Goal: Task Accomplishment & Management: Manage account settings

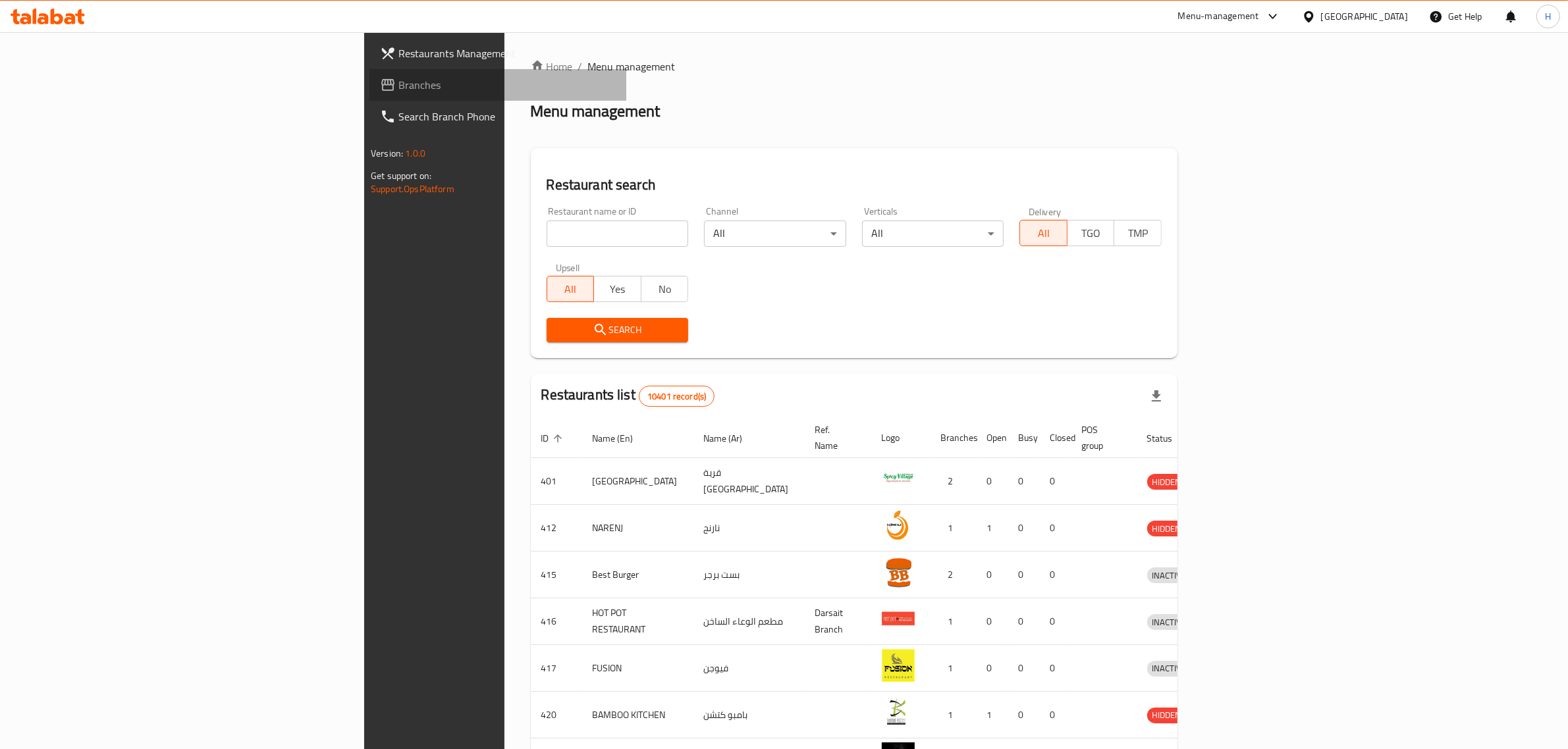
click at [399, 91] on span "Branches" at bounding box center [507, 85] width 217 height 16
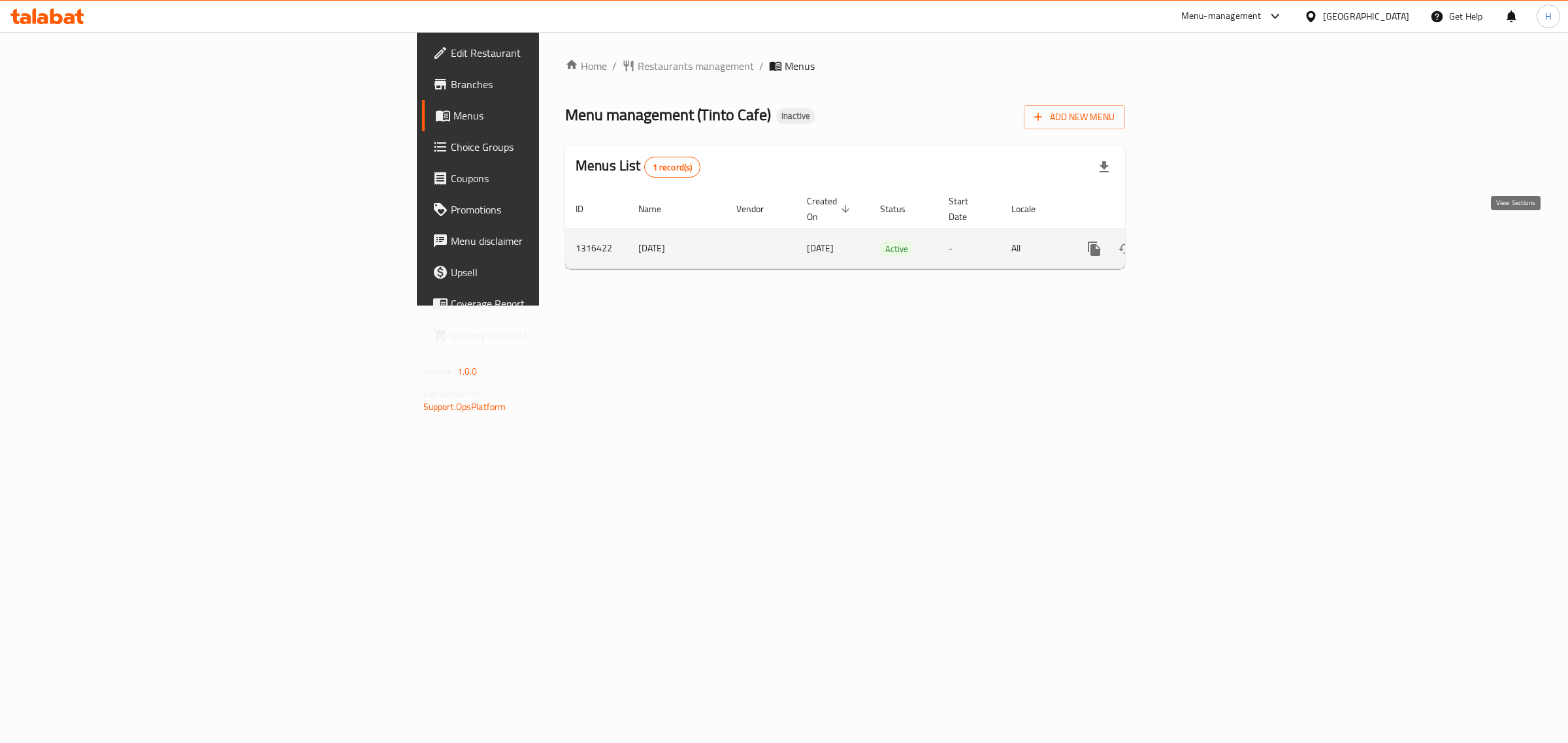
click at [1196, 241] on icon "enhanced table" at bounding box center [1188, 249] width 16 height 16
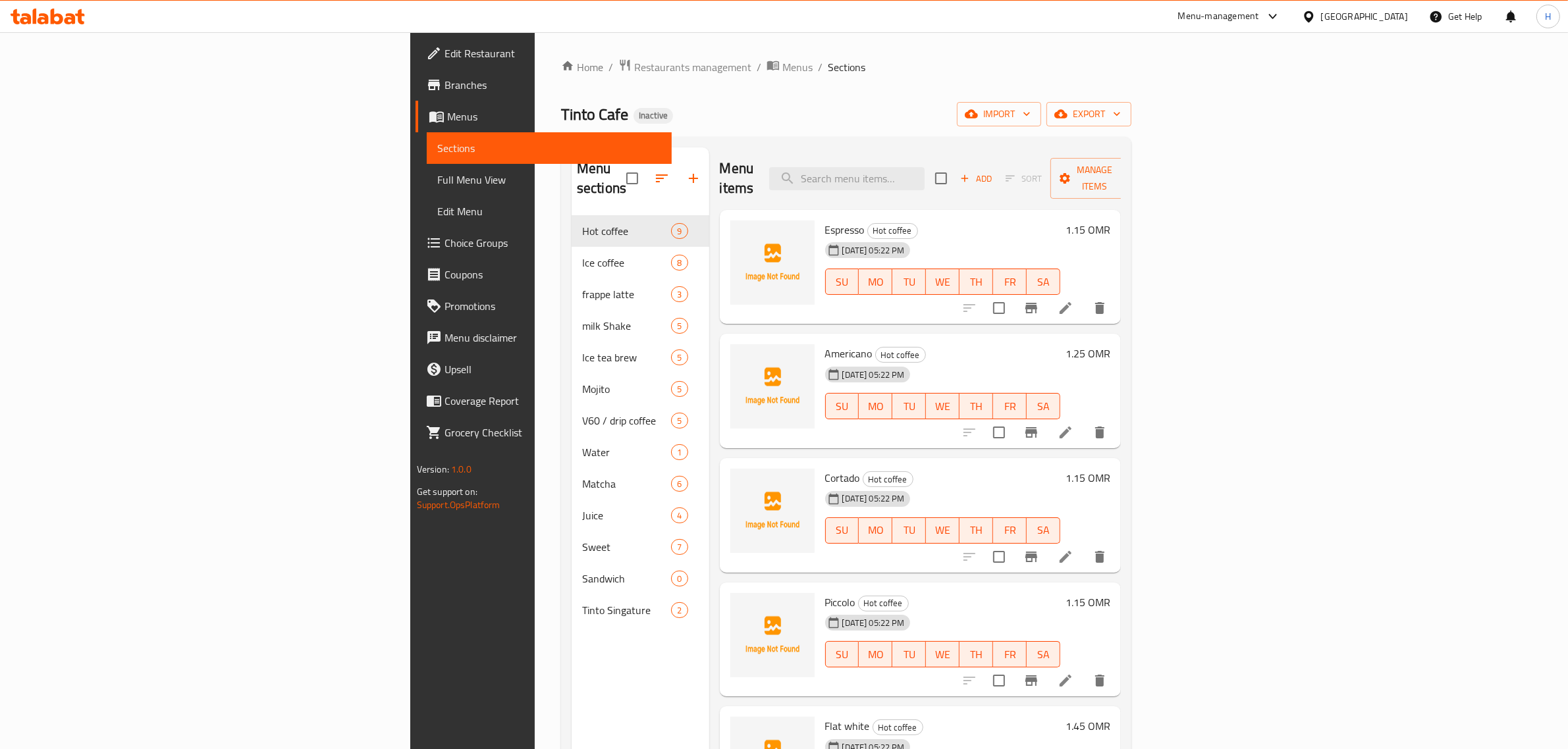
click at [437, 180] on span "Full Menu View" at bounding box center [549, 180] width 225 height 16
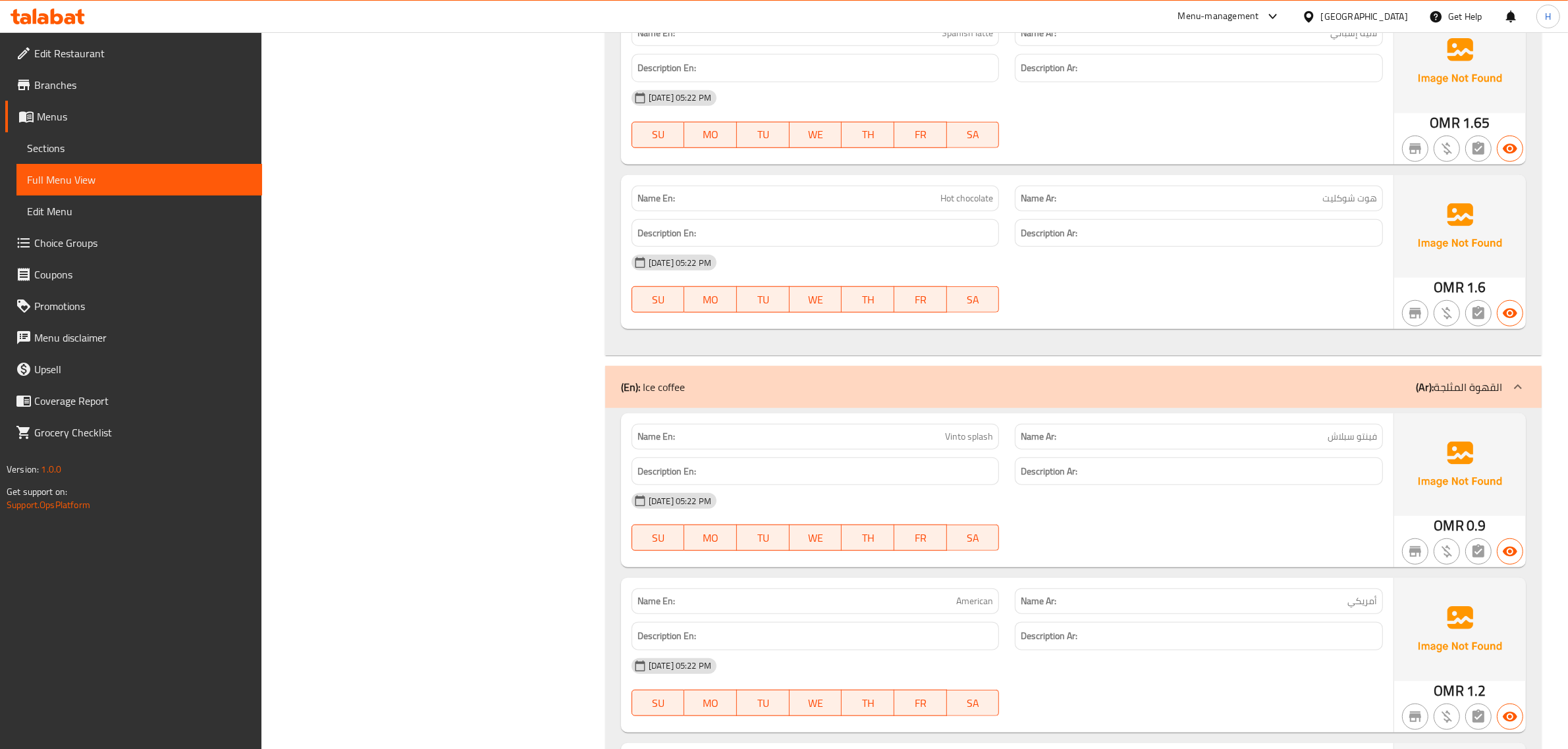
scroll to position [1371, 0]
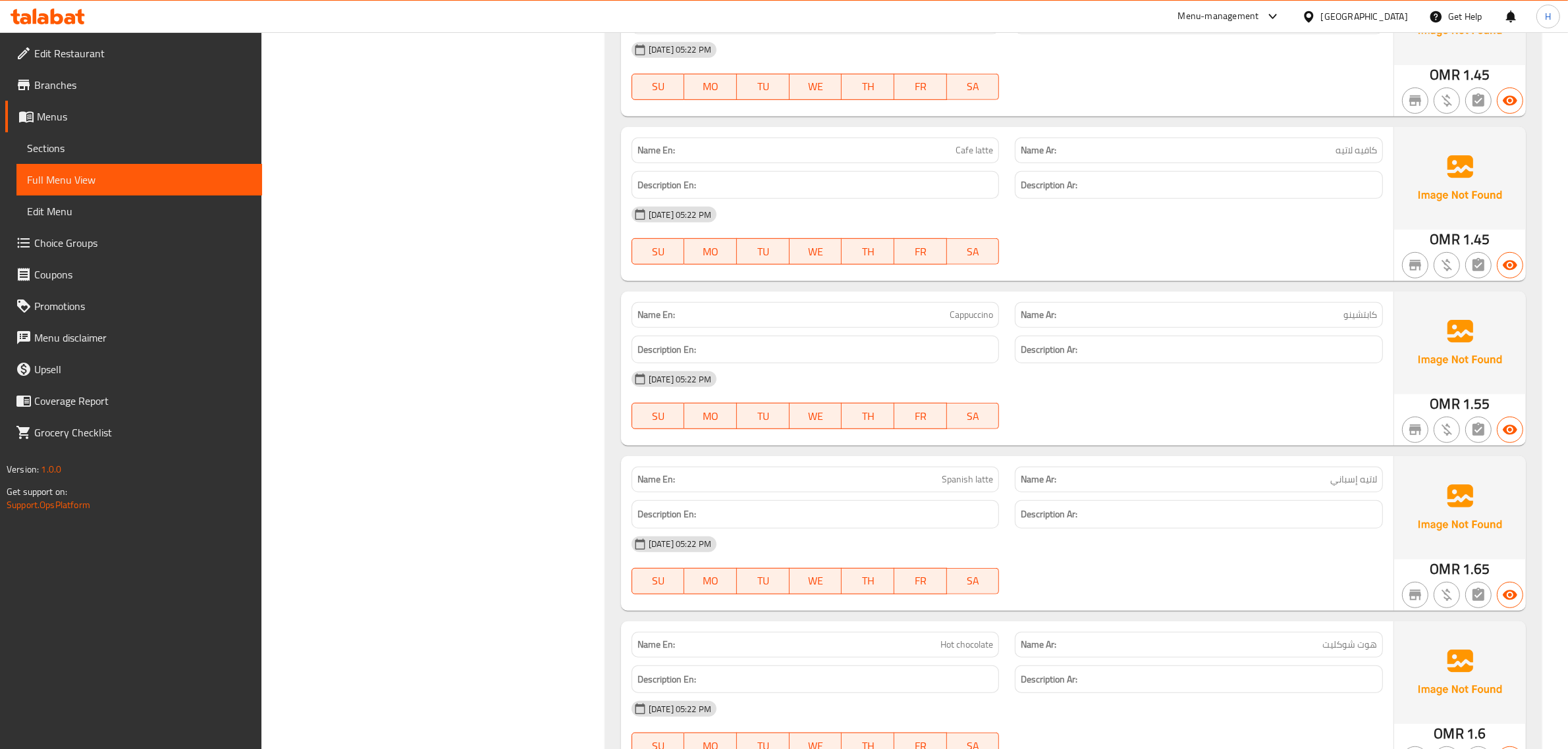
scroll to position [0, 0]
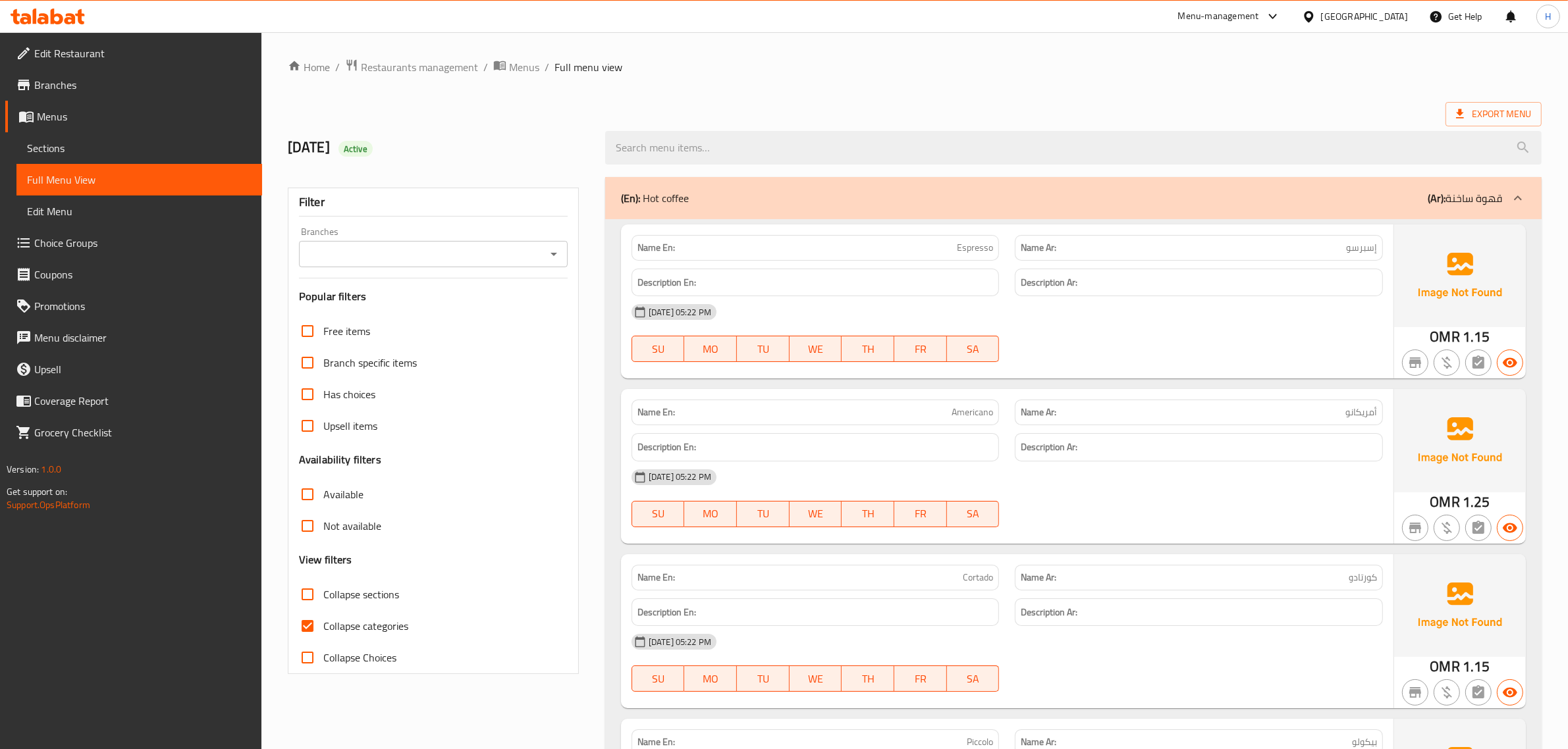
click at [160, 50] on span "Edit Restaurant" at bounding box center [143, 53] width 217 height 16
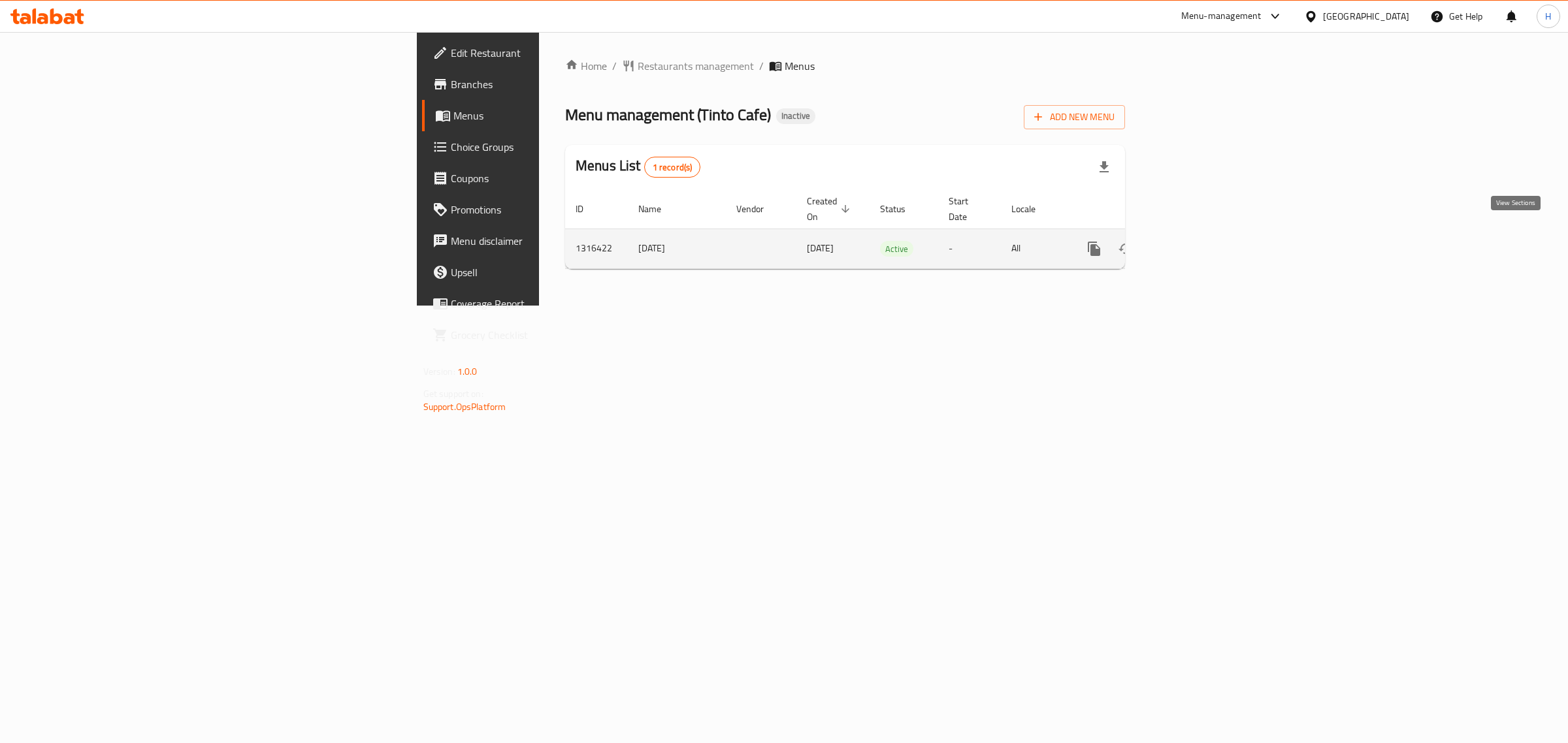
click at [1204, 233] on link "enhanced table" at bounding box center [1188, 249] width 31 height 31
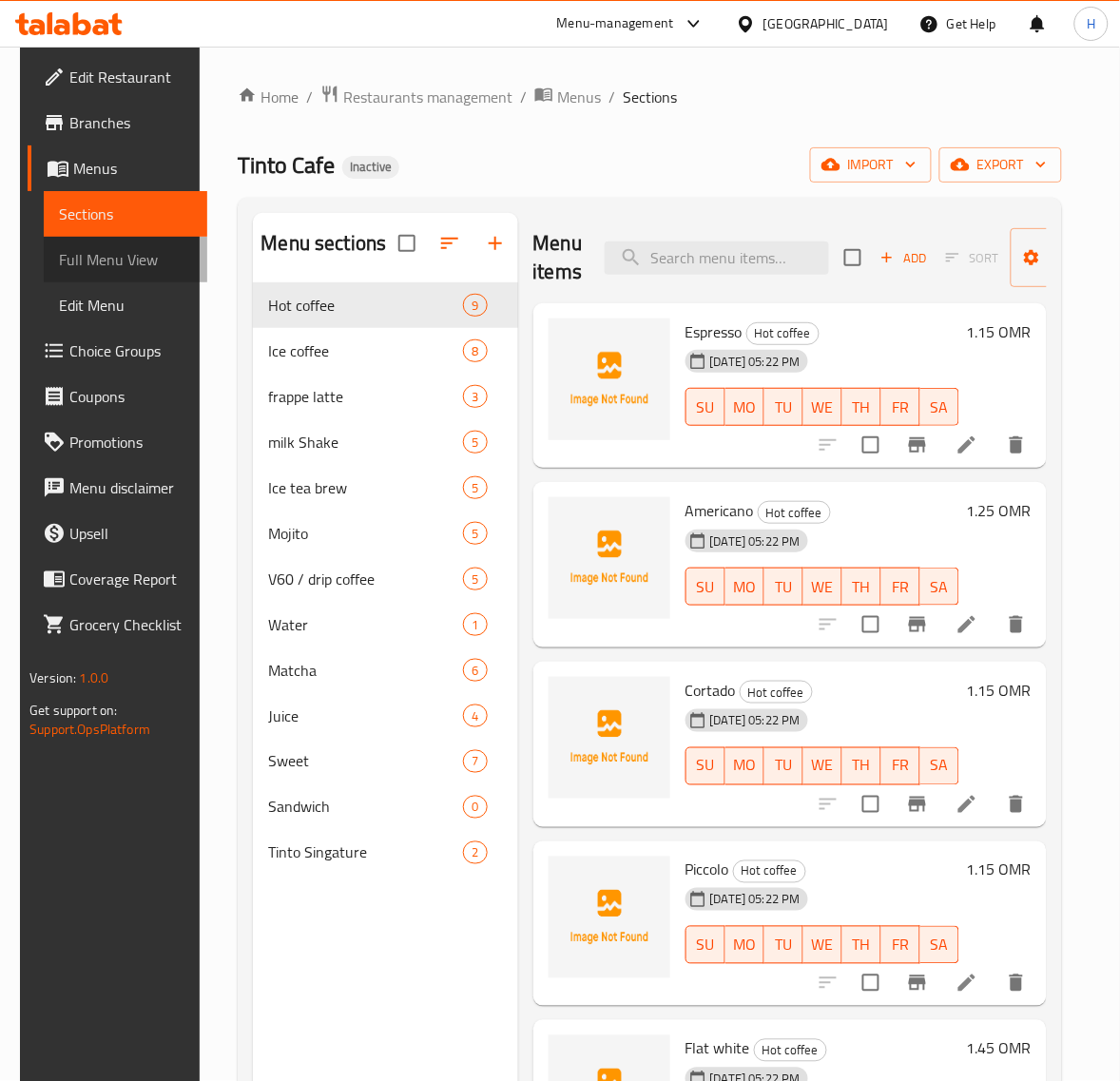
click at [110, 260] on span "Full Menu View" at bounding box center [125, 260] width 133 height 23
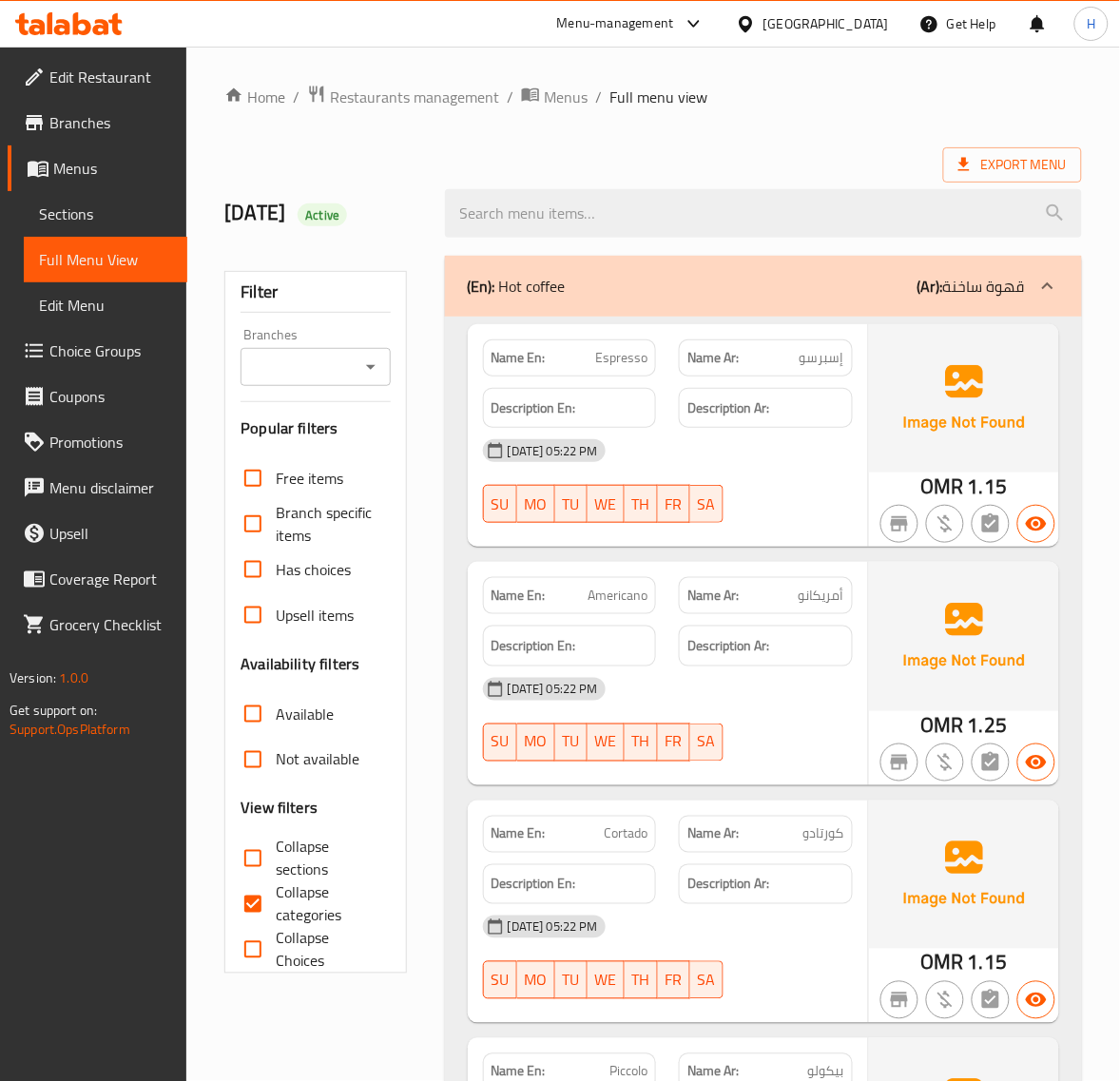
click at [263, 846] on input "Collapse sections" at bounding box center [252, 858] width 45 height 45
checkbox input "true"
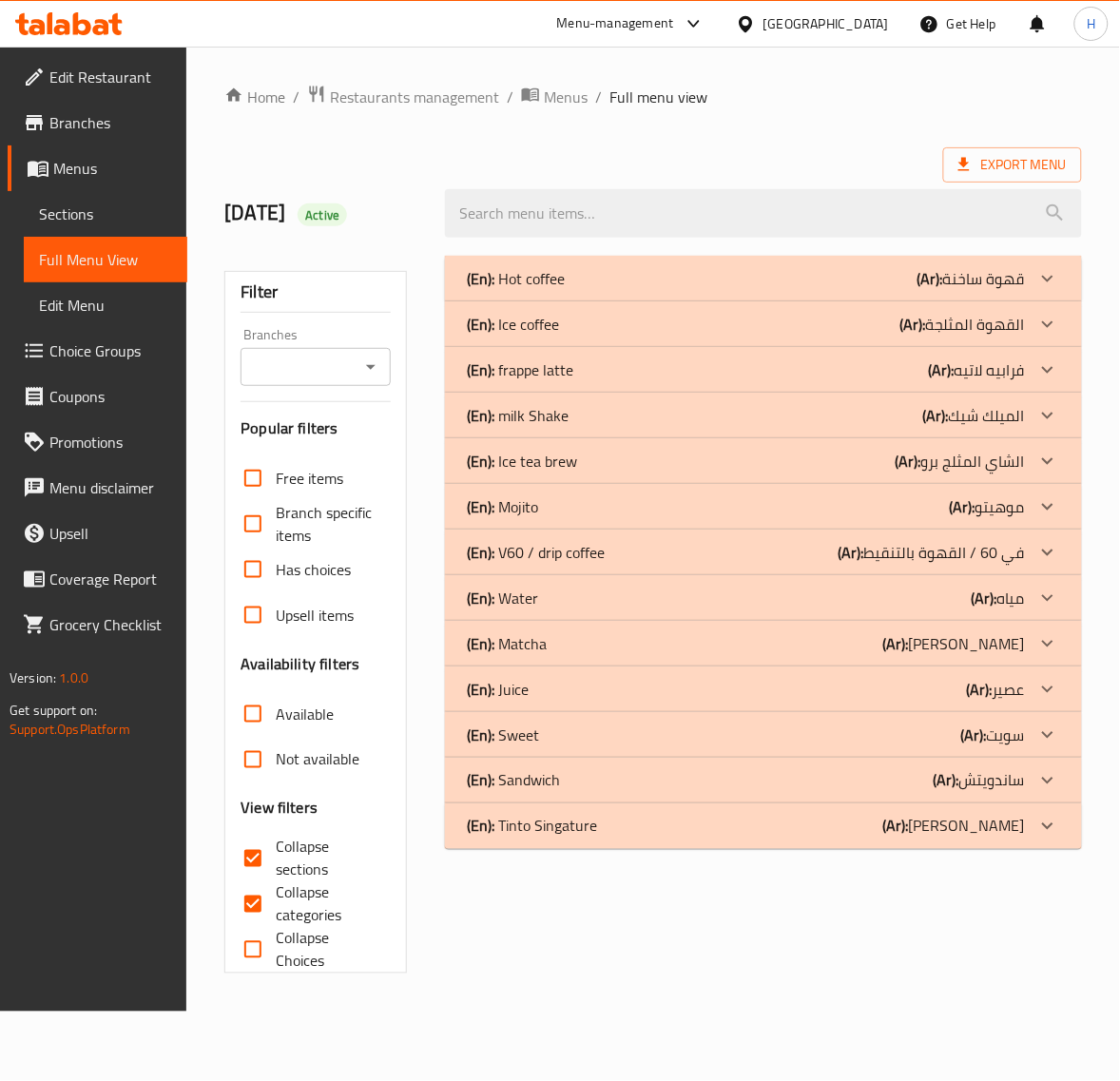
click at [254, 895] on input "Collapse categories" at bounding box center [252, 904] width 45 height 45
checkbox input "false"
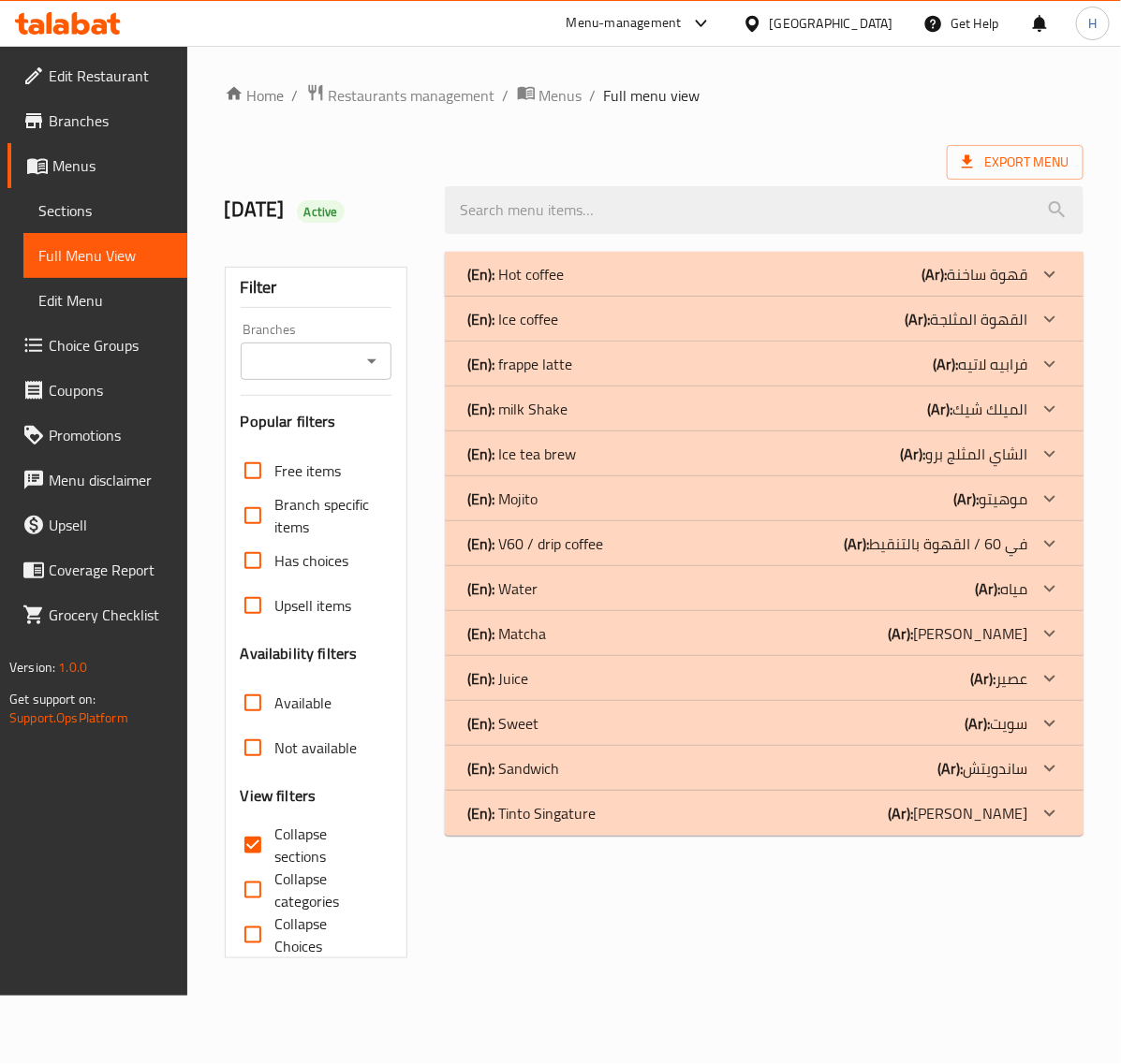
click at [246, 844] on input "Collapse sections" at bounding box center [252, 844] width 45 height 45
checkbox input "false"
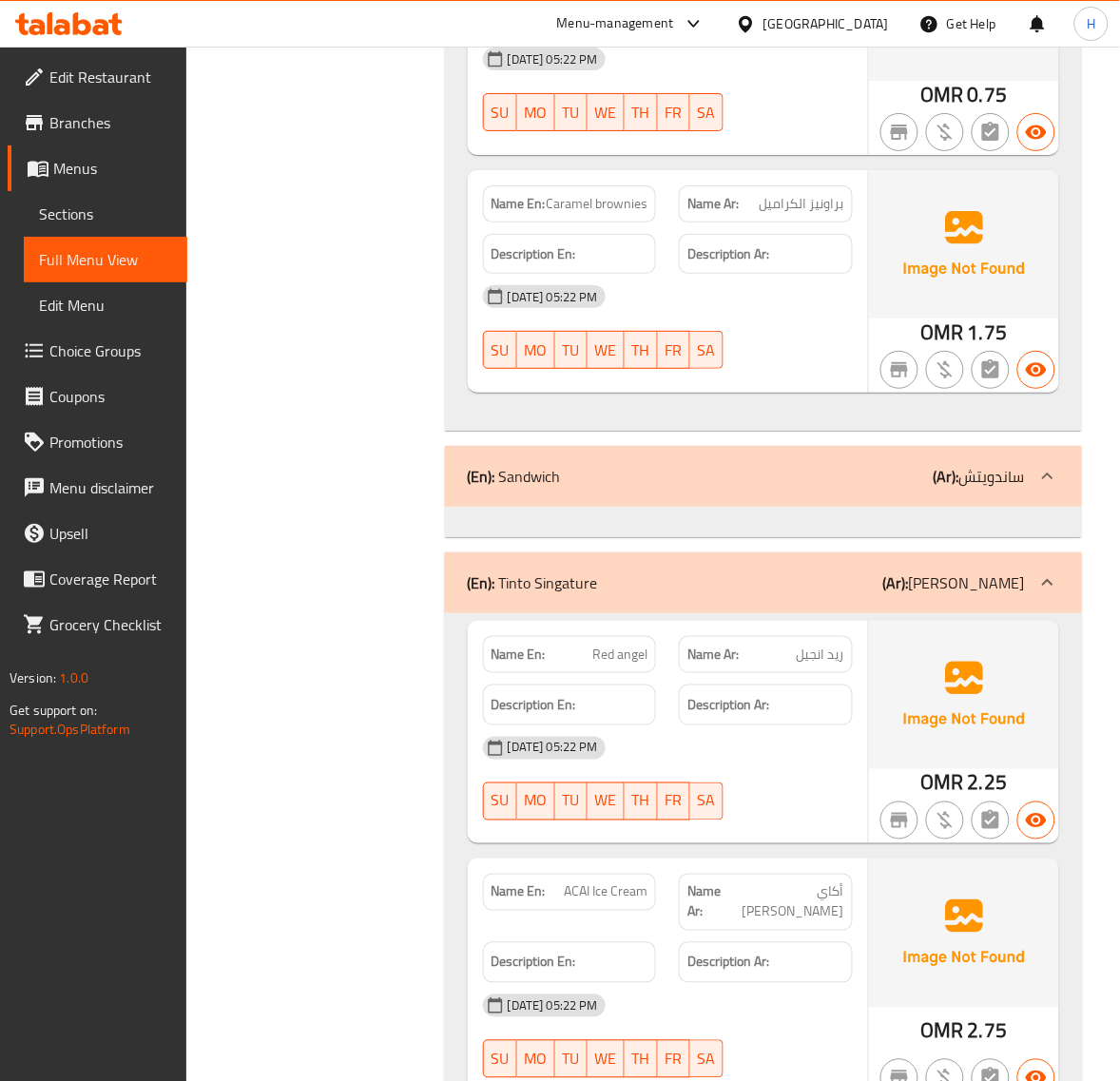
scroll to position [14967, 0]
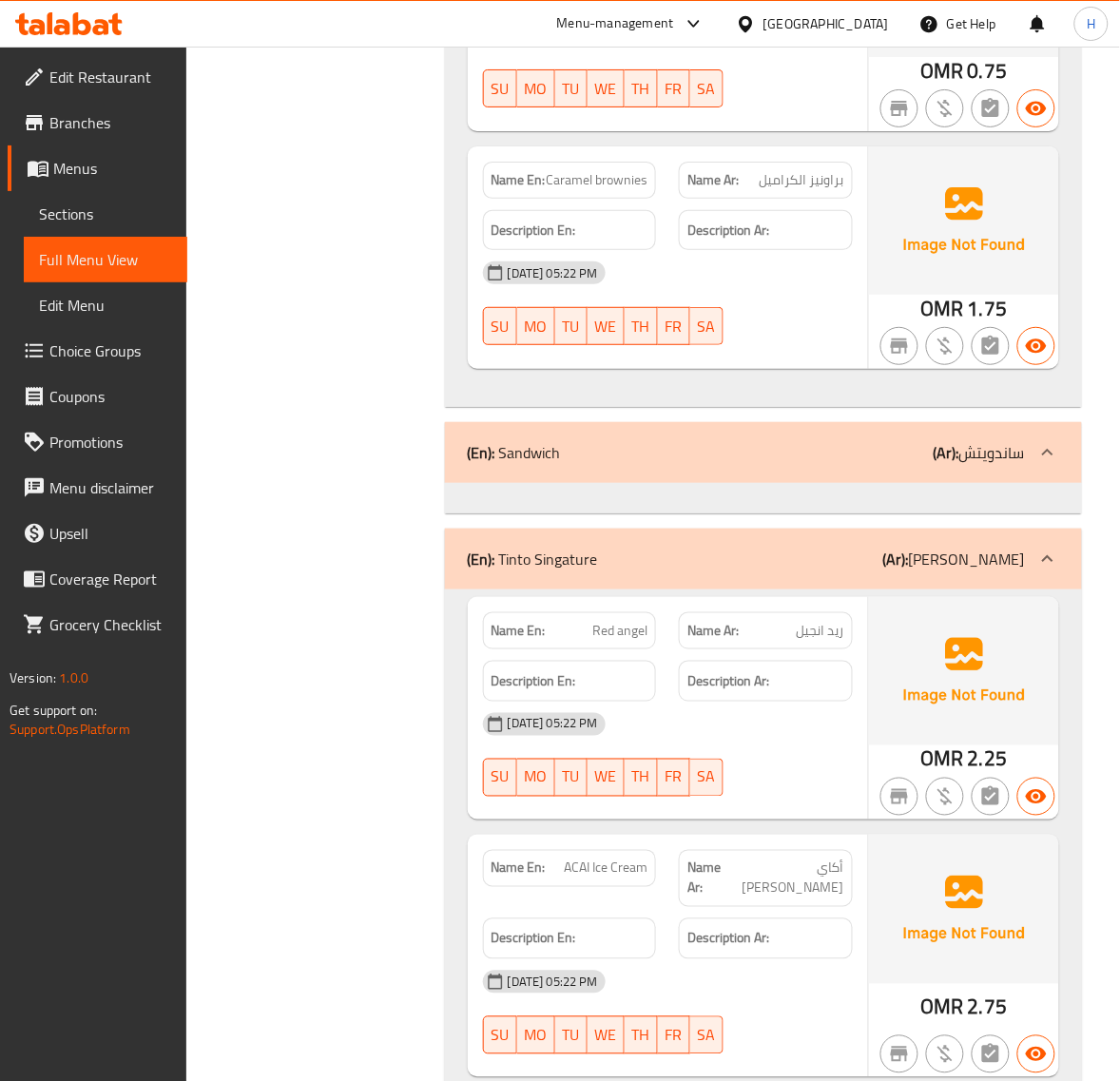
click at [103, 216] on span "Sections" at bounding box center [106, 214] width 133 height 23
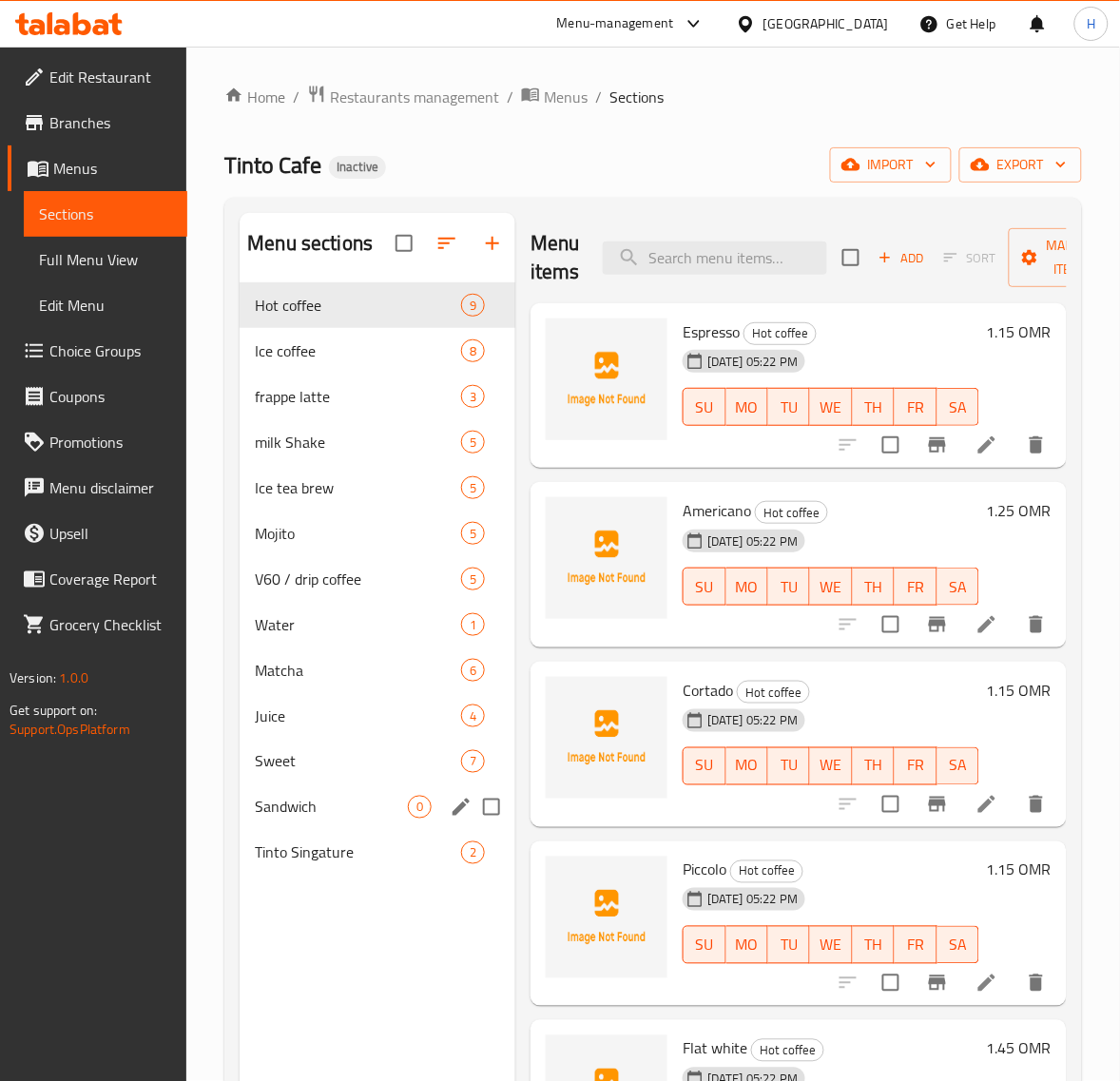
click at [495, 811] on input "Menu sections" at bounding box center [491, 807] width 39 height 39
checkbox input "true"
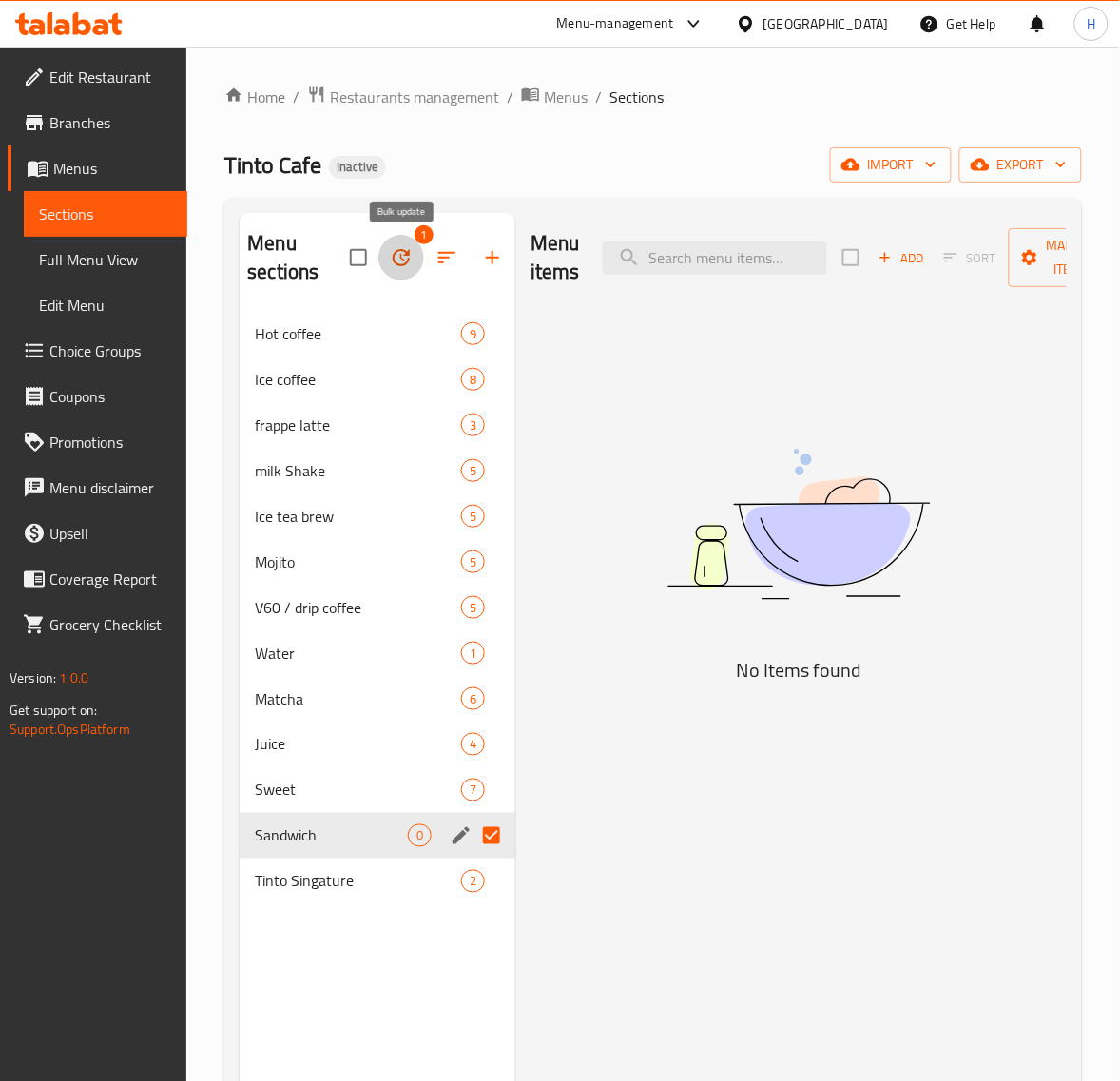
click at [416, 252] on button "button" at bounding box center [400, 257] width 45 height 45
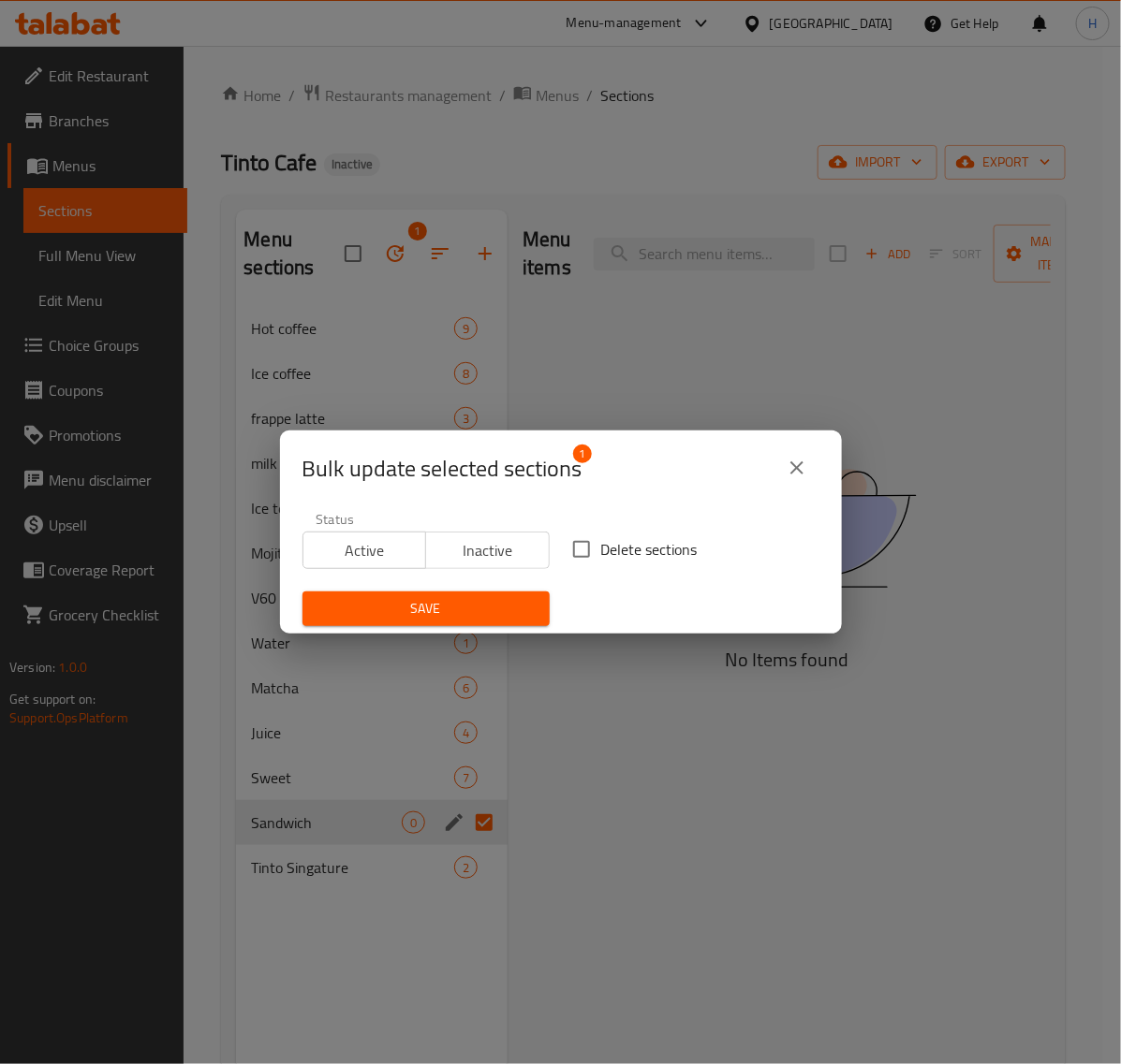
click at [567, 550] on input "Delete sections" at bounding box center [581, 549] width 39 height 39
checkbox input "true"
click at [501, 600] on span "Save" at bounding box center [425, 608] width 217 height 24
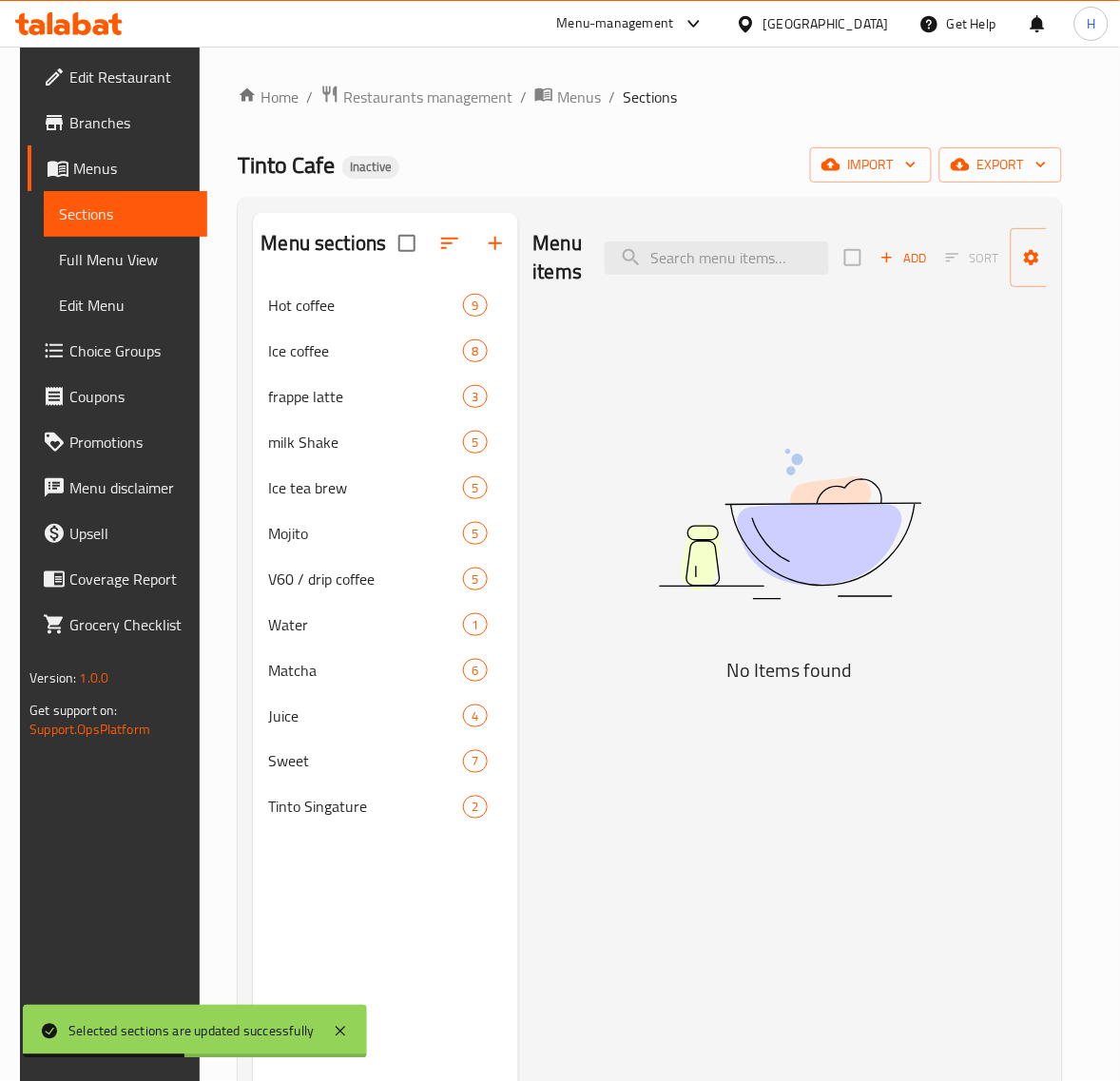
drag, startPoint x: 119, startPoint y: 265, endPoint x: 1136, endPoint y: 462, distance: 1035.9
click at [119, 265] on span "Full Menu View" at bounding box center [125, 260] width 133 height 23
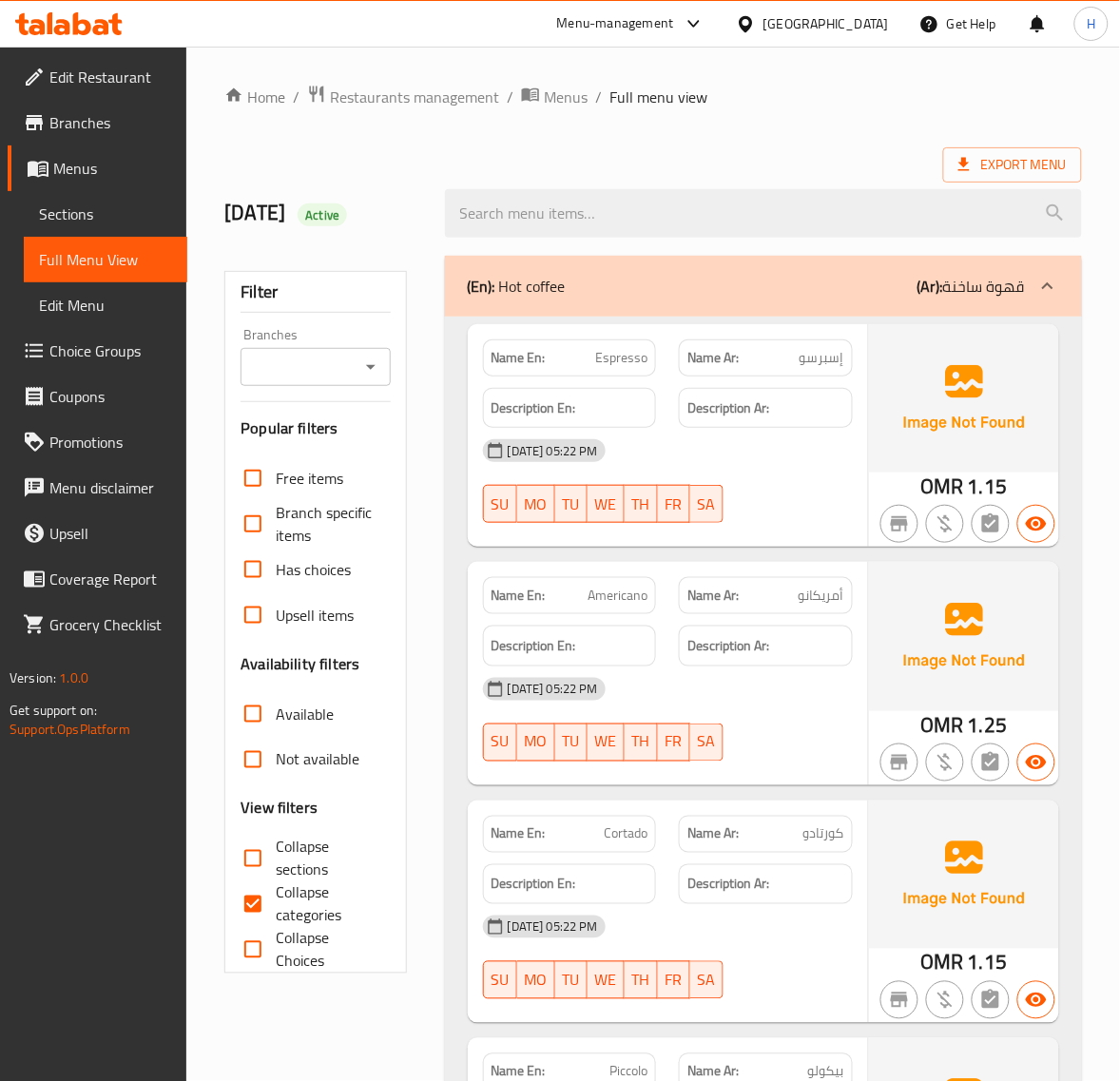
drag, startPoint x: 255, startPoint y: 895, endPoint x: 321, endPoint y: 776, distance: 136.1
click at [255, 895] on input "Collapse categories" at bounding box center [252, 904] width 45 height 45
checkbox input "false"
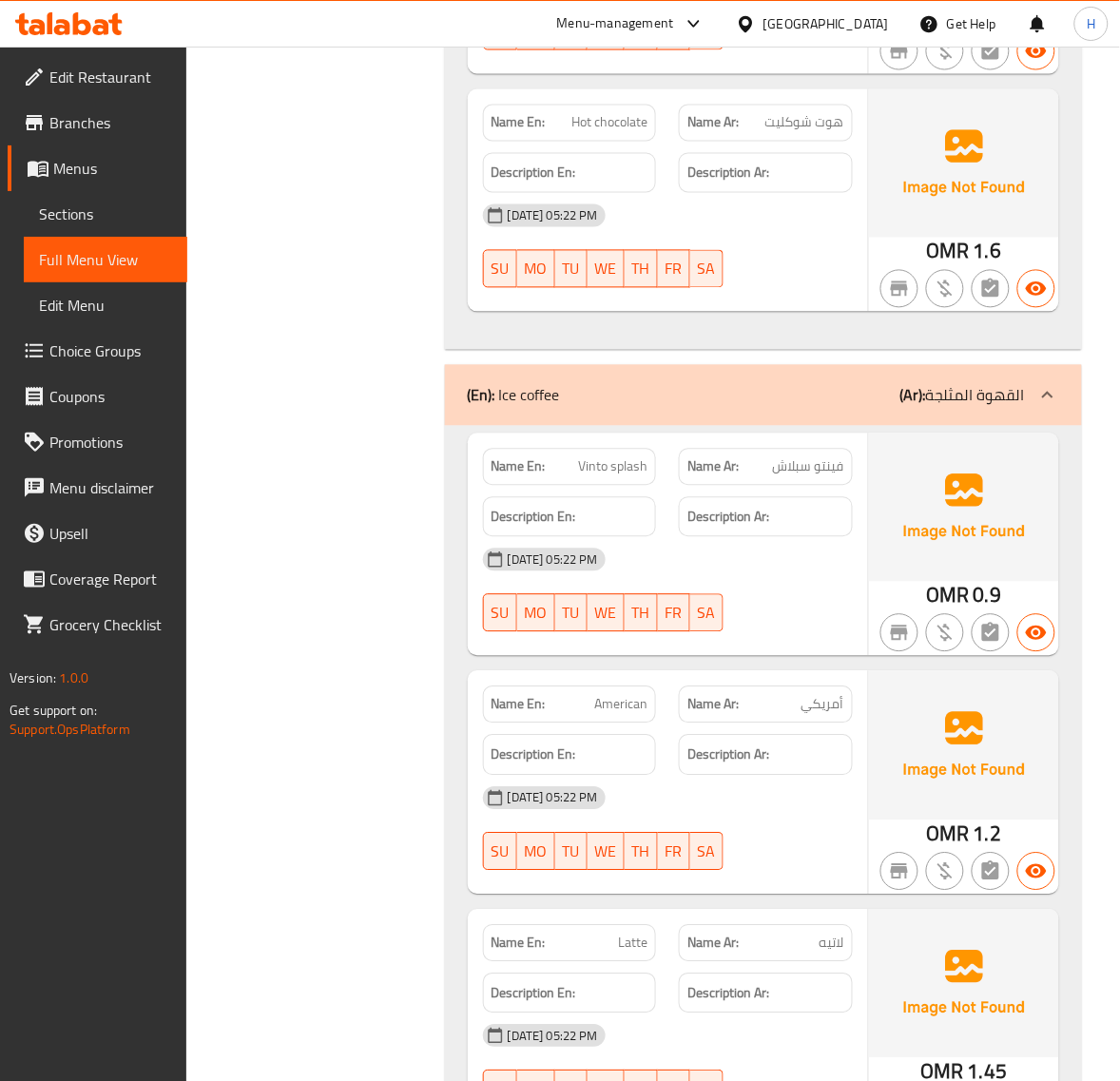
scroll to position [2378, 0]
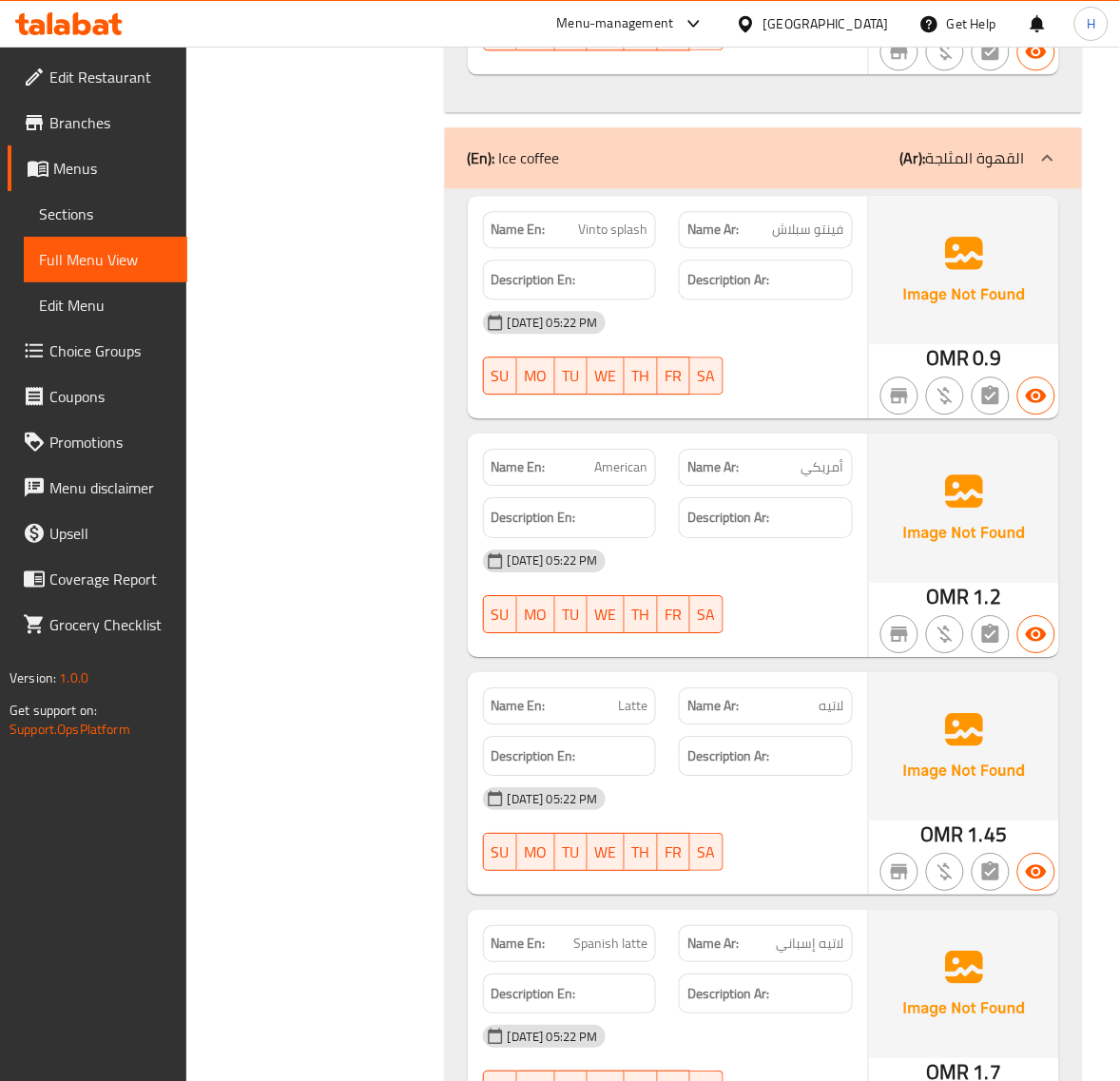
click at [632, 469] on span "American" at bounding box center [620, 467] width 53 height 20
copy span "American"
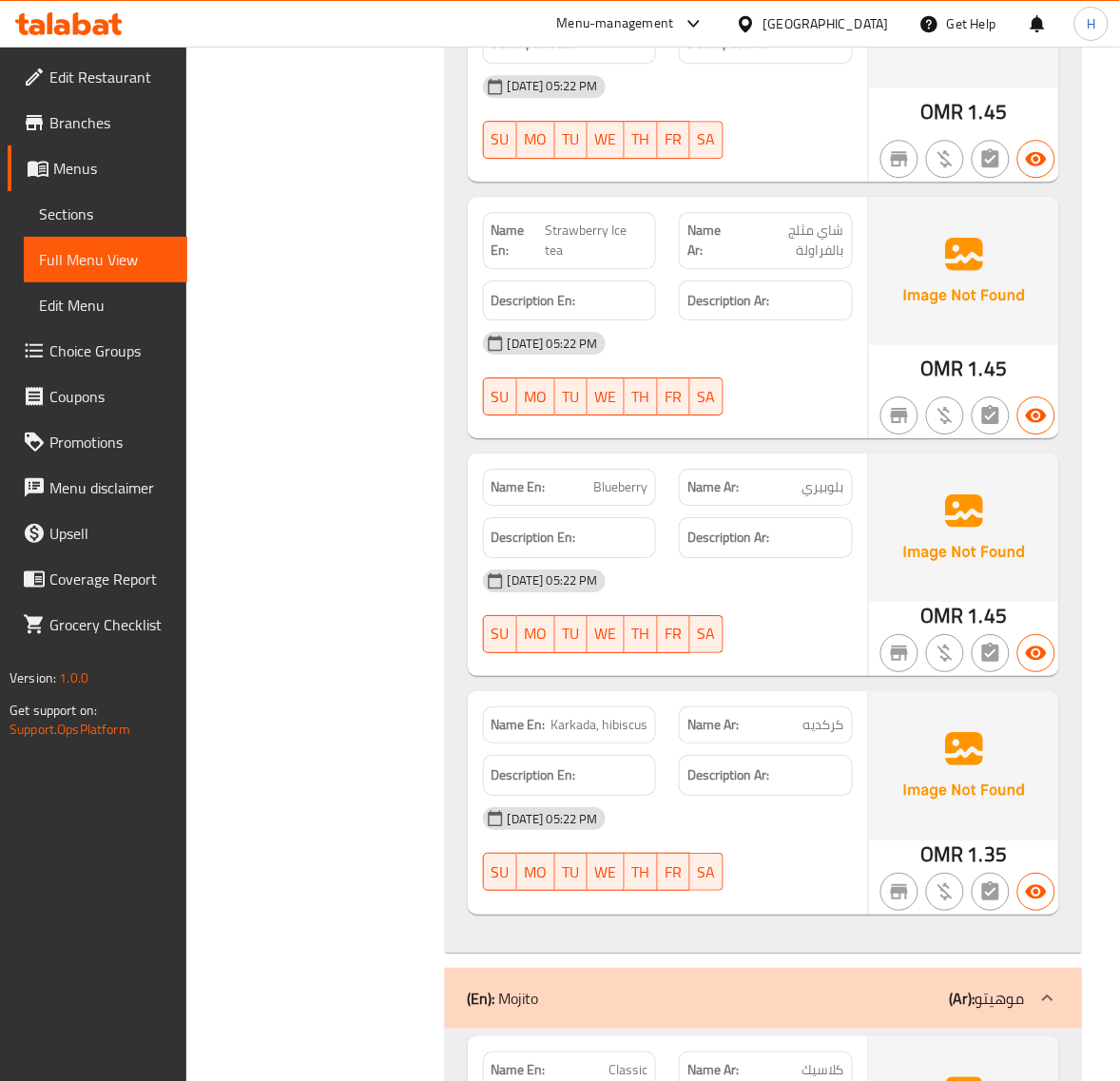
scroll to position [7133, 0]
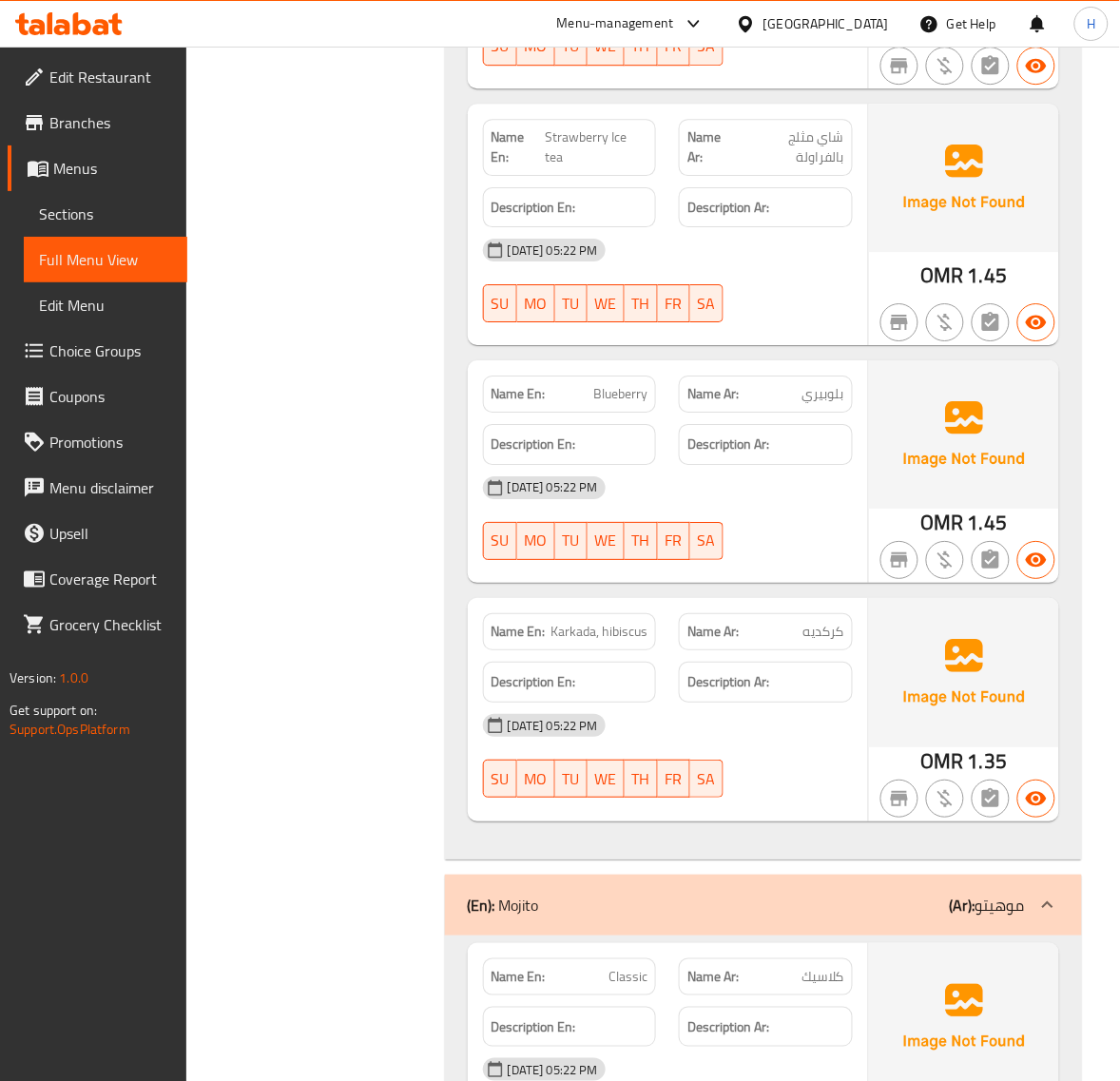
click at [616, 622] on span "Karkada, hibiscus" at bounding box center [598, 631] width 97 height 20
copy span "Karkada, hibiscus"
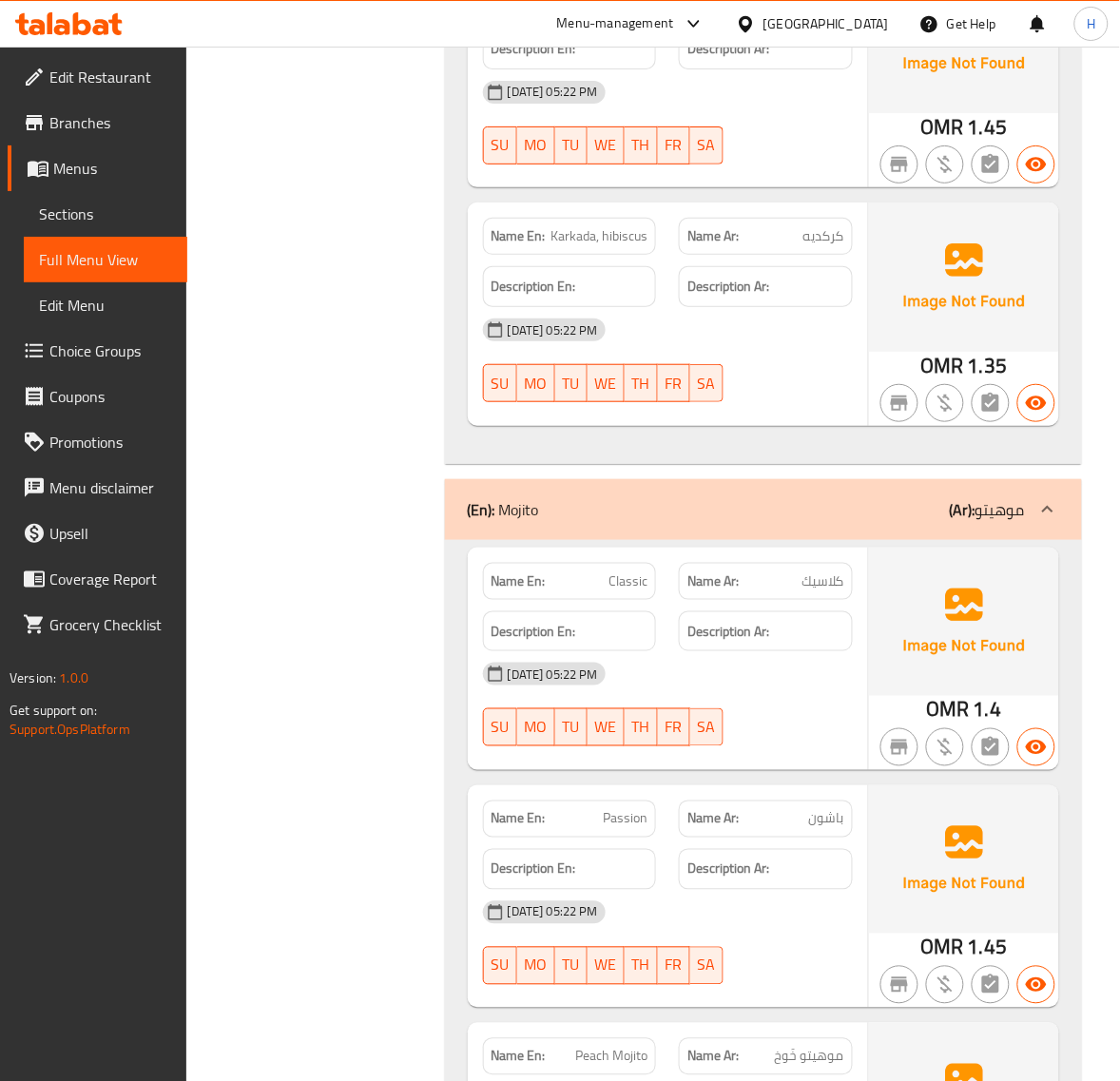
click at [385, 490] on div "Filter Branches Branches Popular filters Free items Branch specific items Has c…" at bounding box center [322, 579] width 219 height 15726
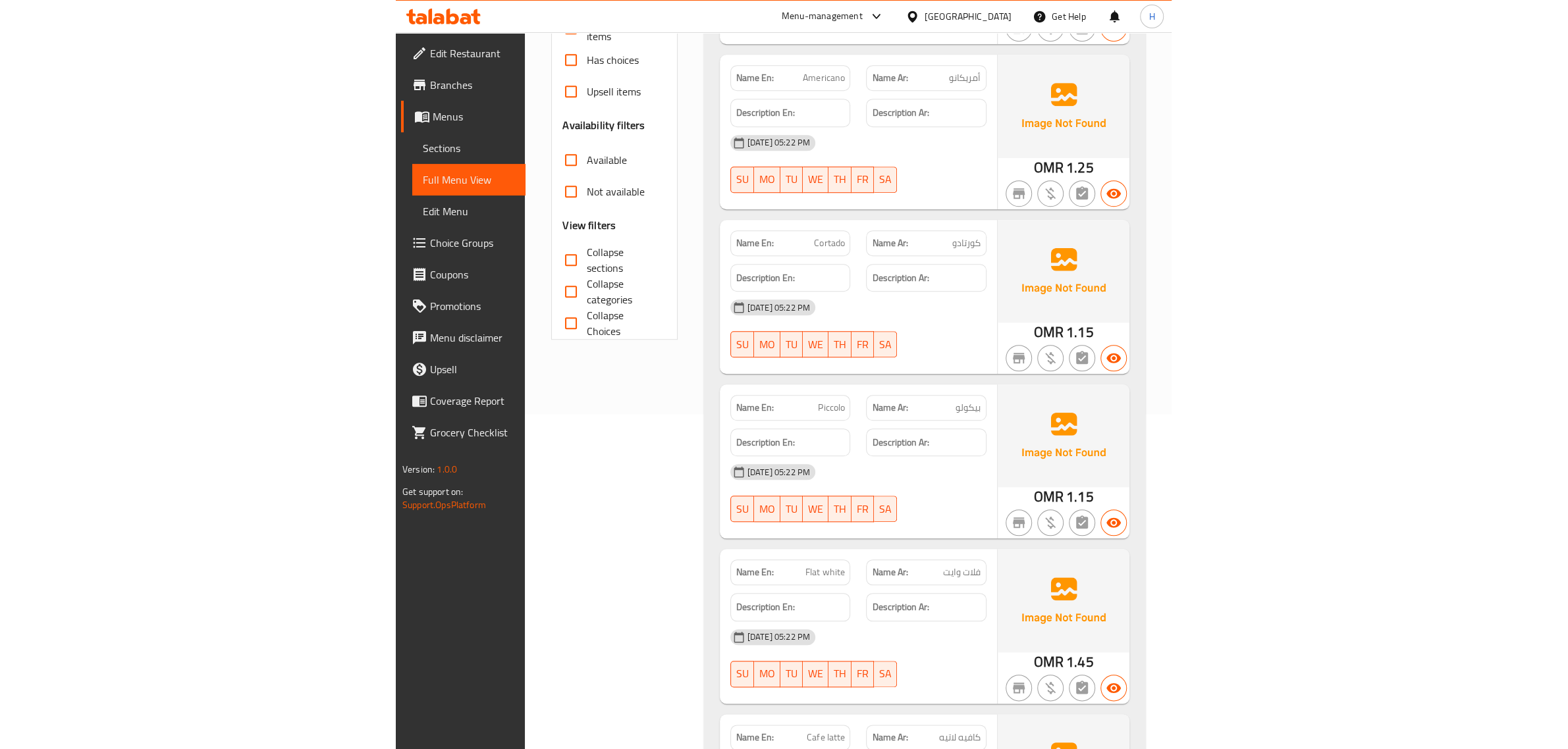
scroll to position [0, 0]
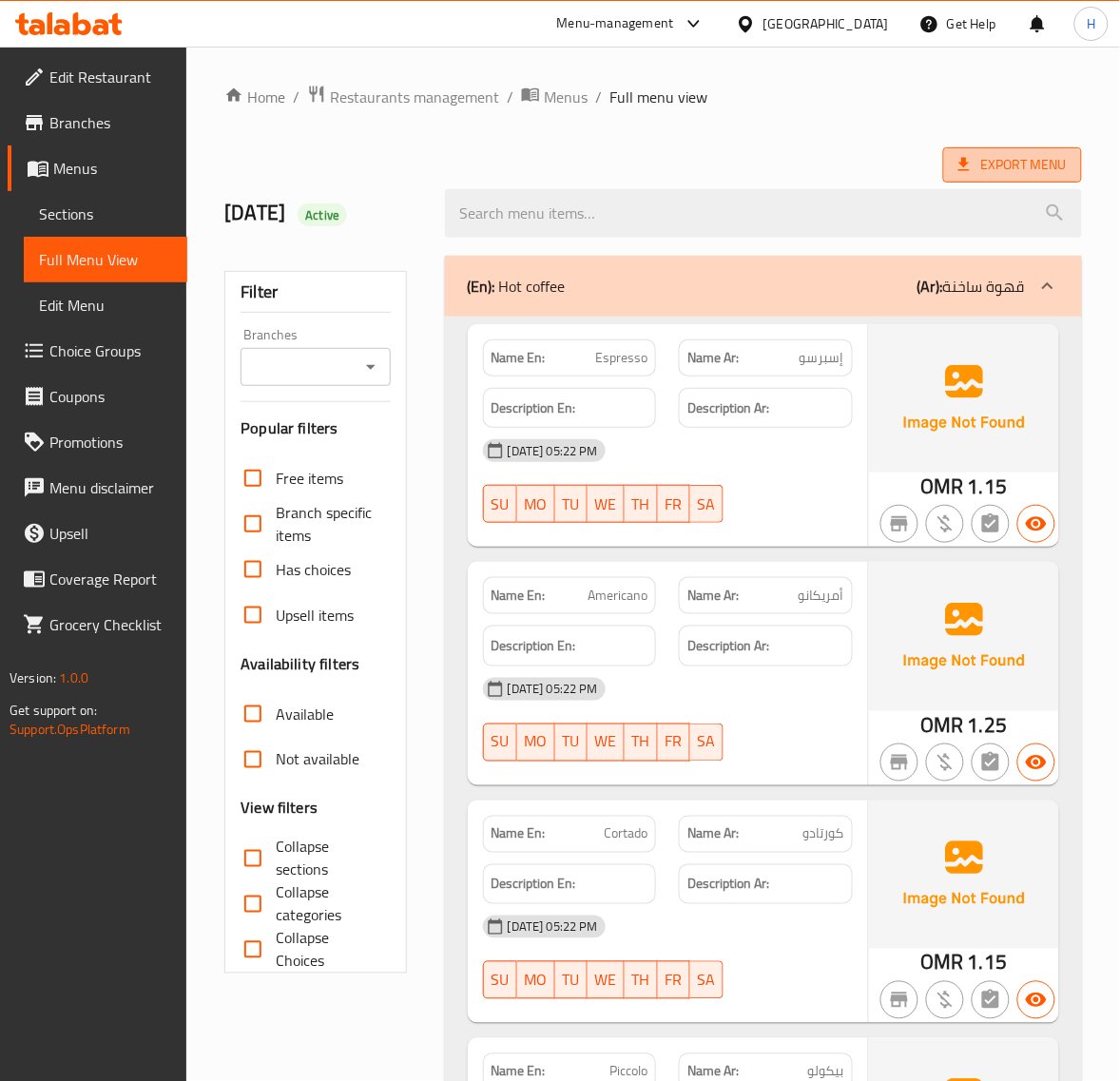
click at [975, 153] on span "Export Menu" at bounding box center [1012, 165] width 109 height 24
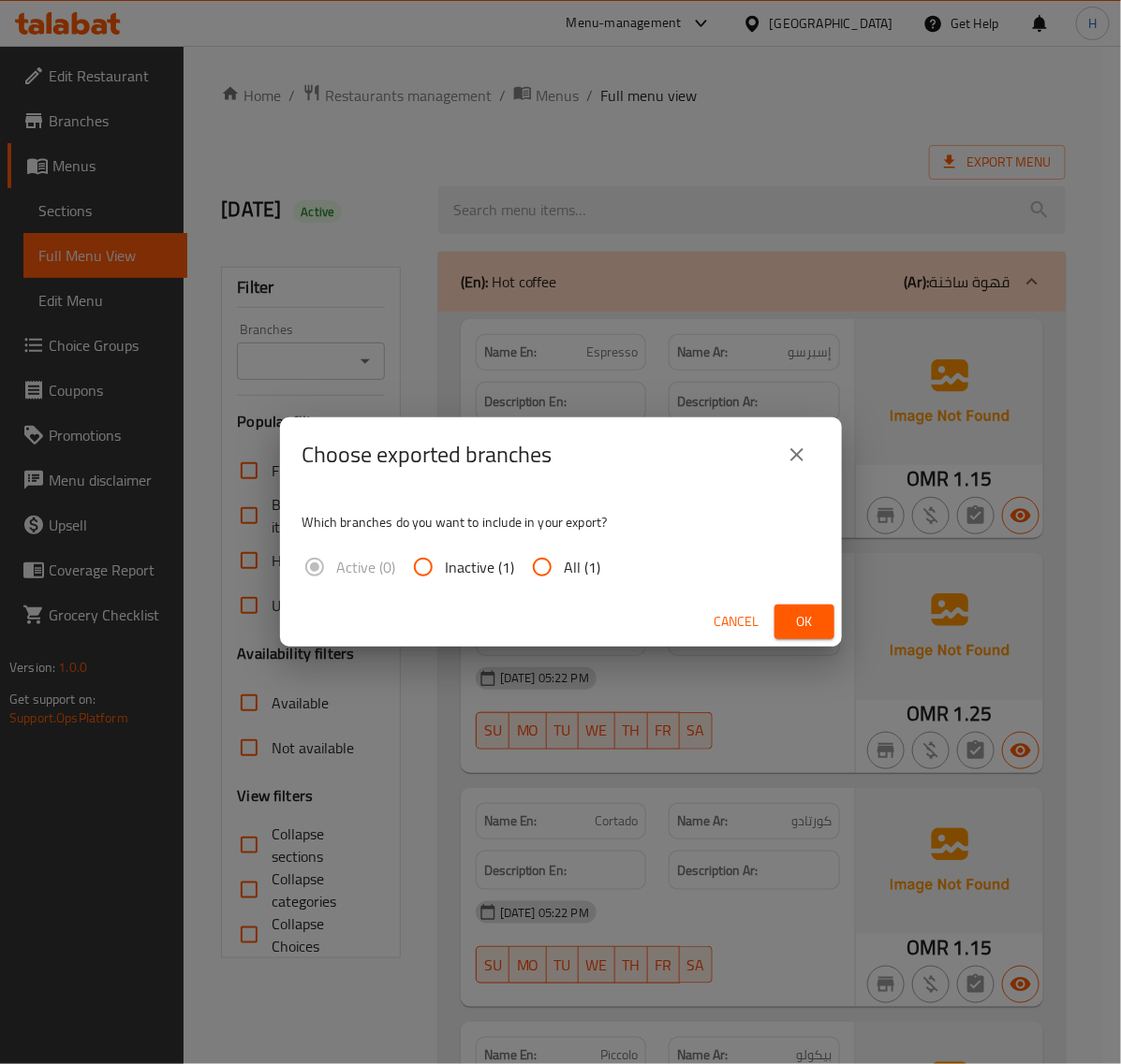
click at [535, 554] on input "All (1)" at bounding box center [541, 567] width 45 height 45
radio input "true"
click at [817, 615] on span "Ok" at bounding box center [805, 622] width 30 height 24
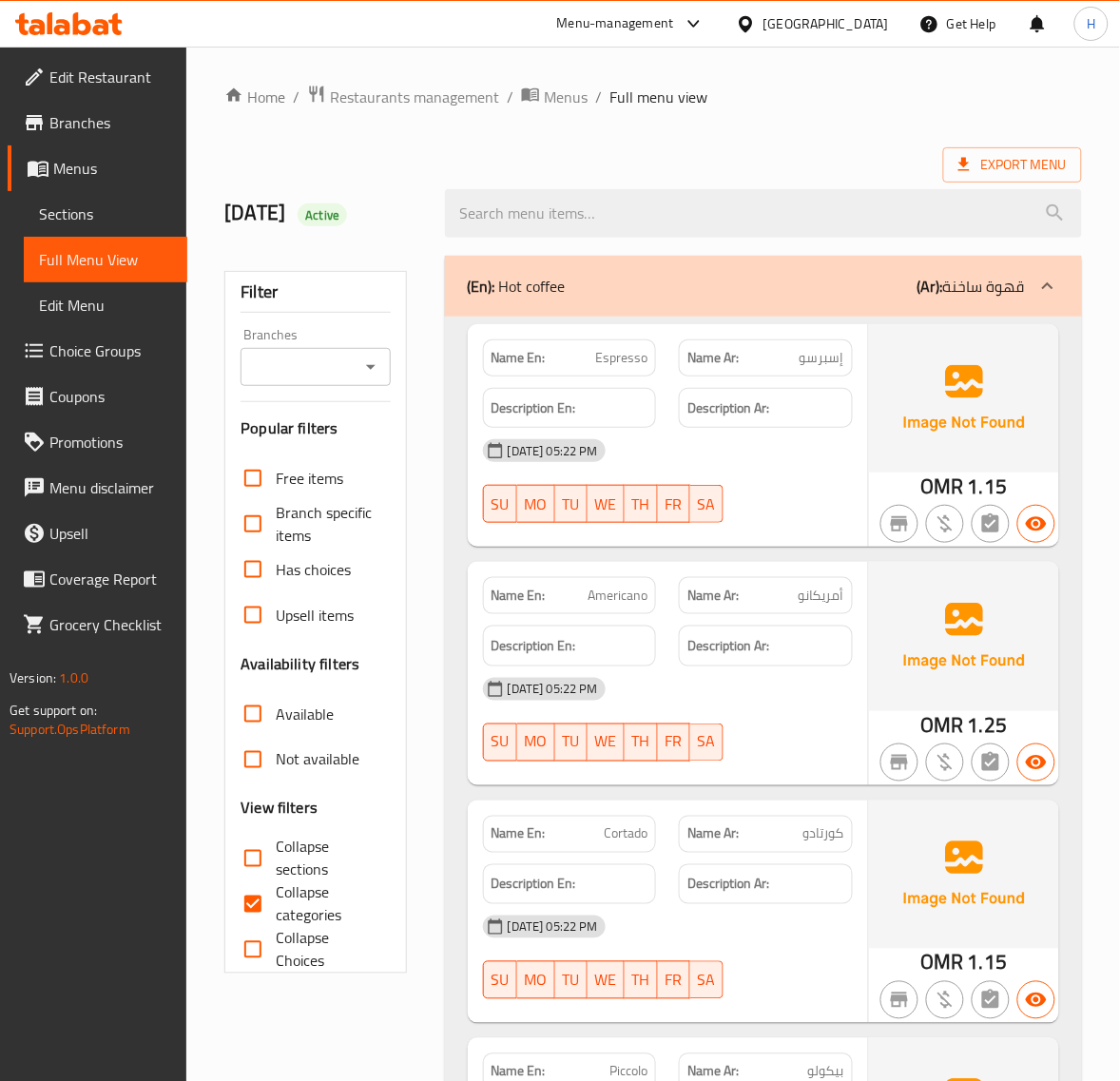
click at [67, 204] on span "Sections" at bounding box center [106, 214] width 133 height 23
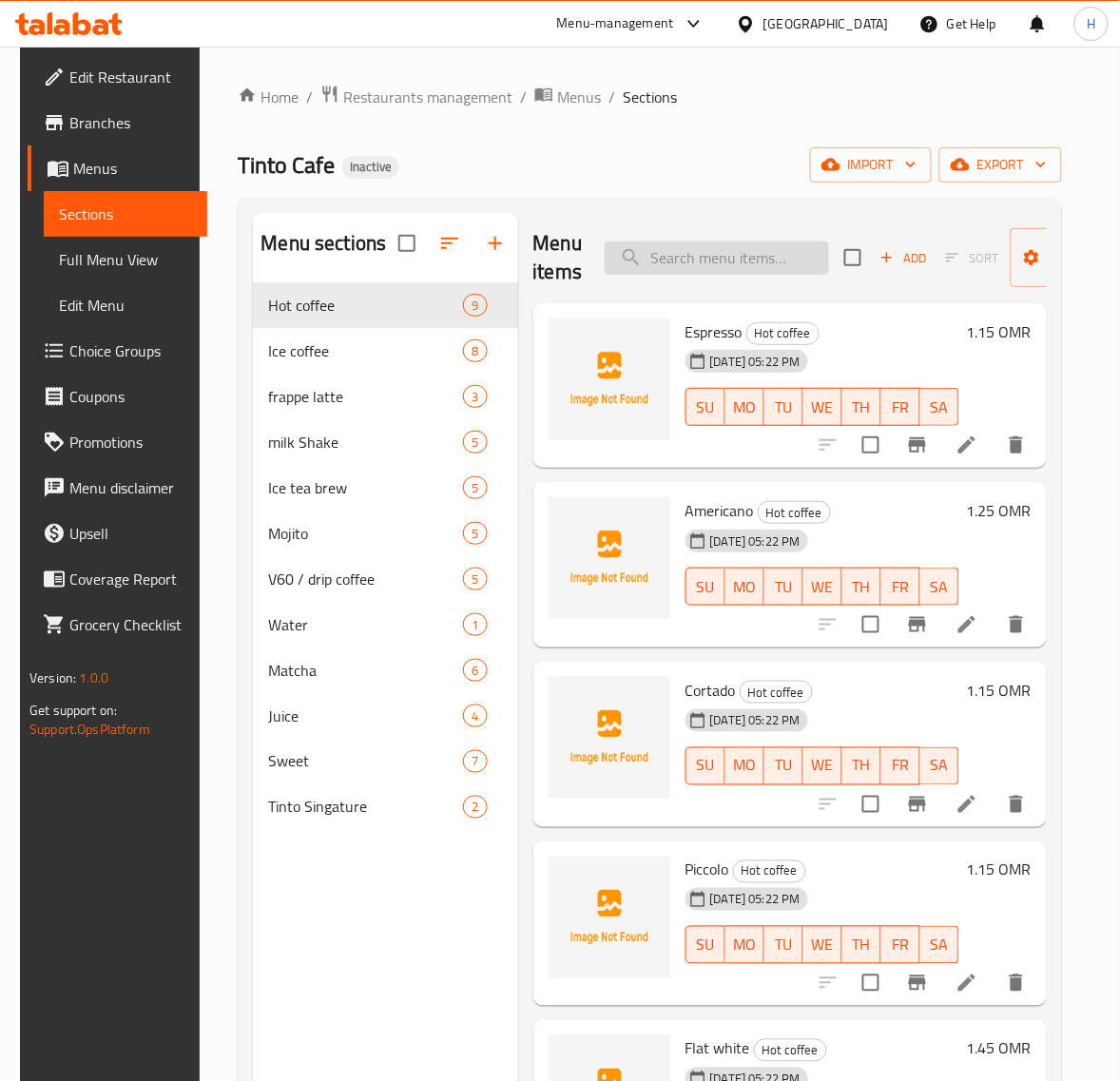
click at [767, 262] on input "search" at bounding box center [716, 258] width 224 height 34
paste input "American"
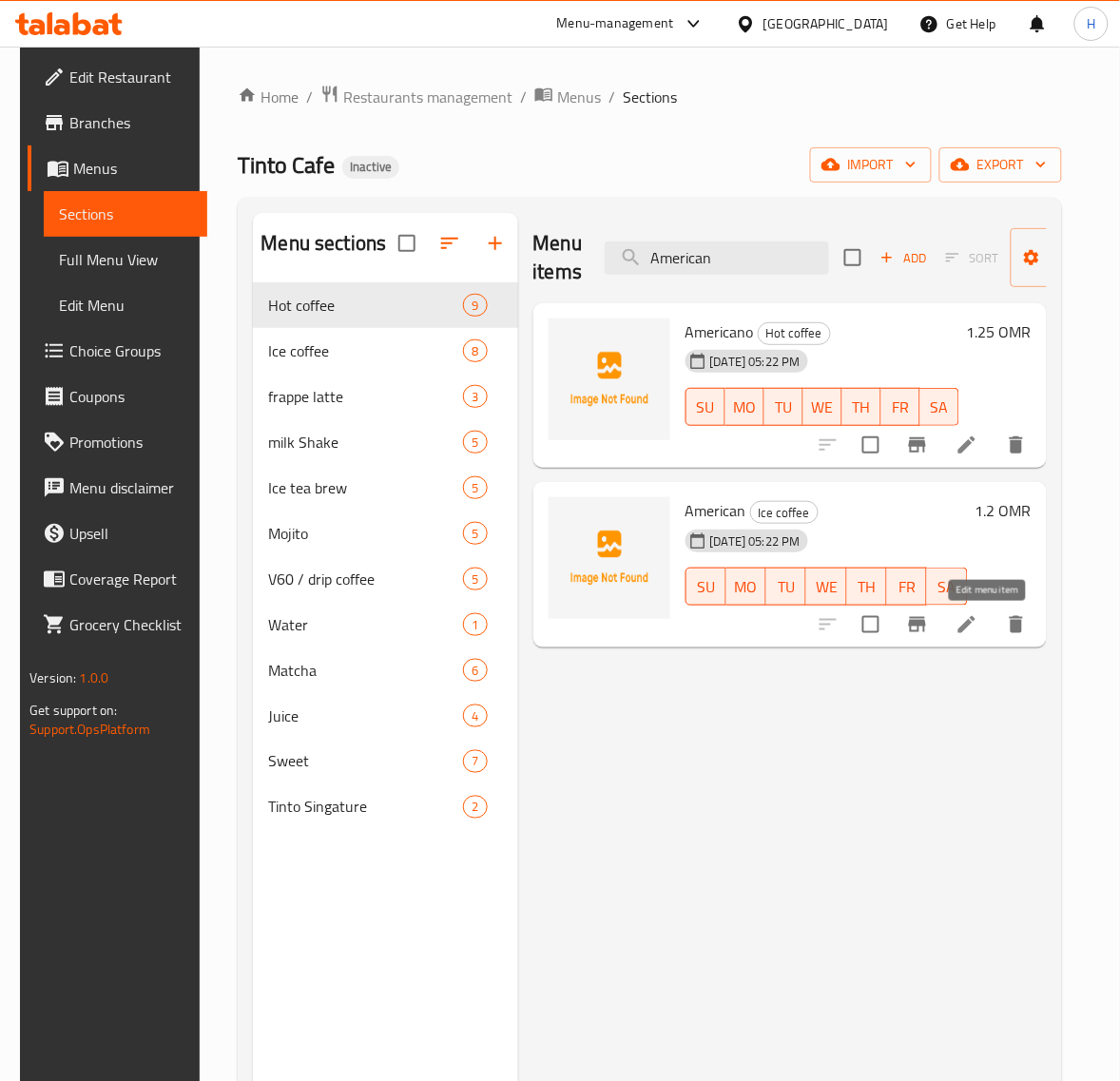
type input "American"
click at [979, 624] on icon at bounding box center [967, 625] width 23 height 23
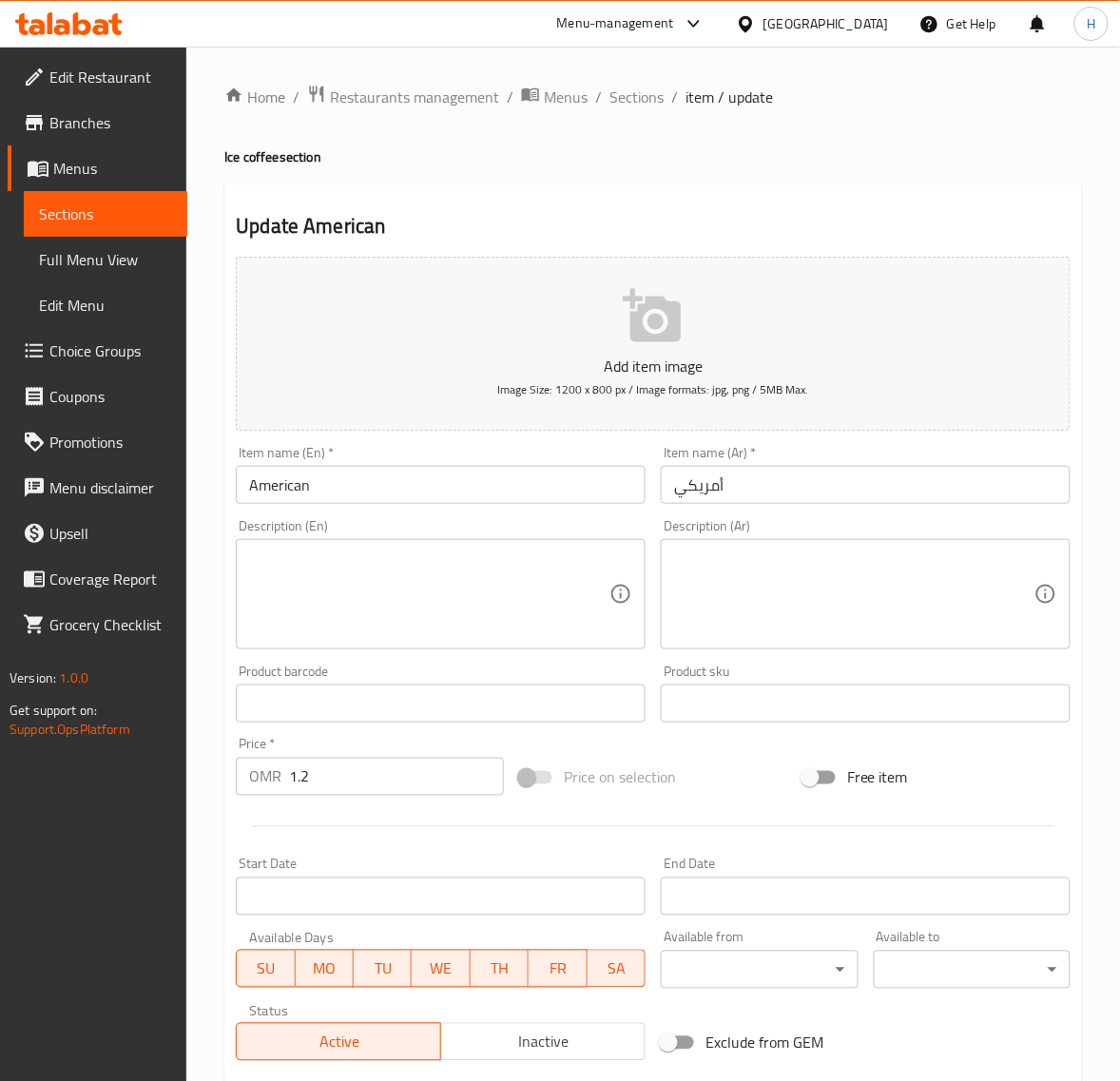
click at [931, 498] on input "أمريكي" at bounding box center [866, 485] width 410 height 39
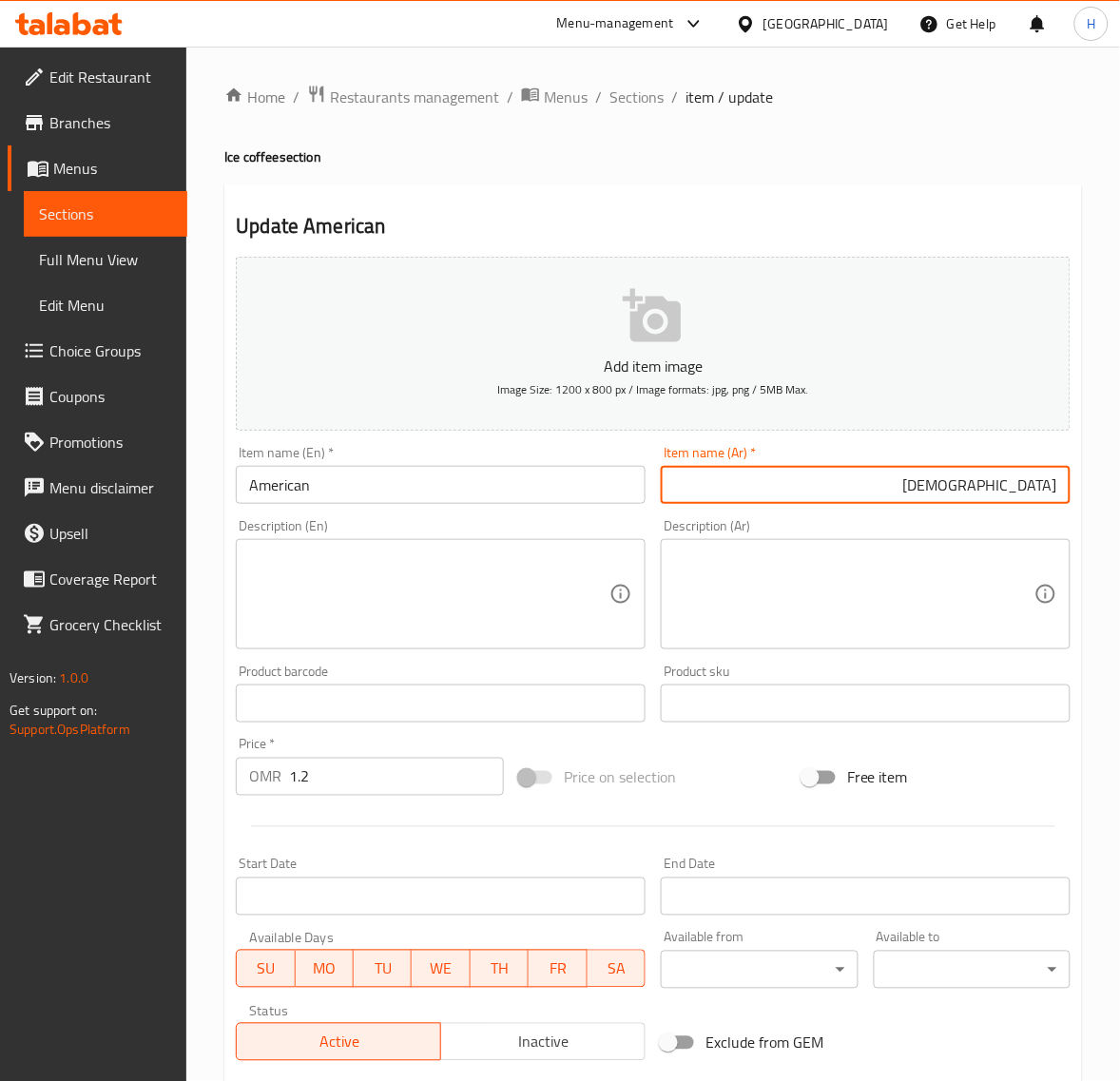
type input "أمريكيان"
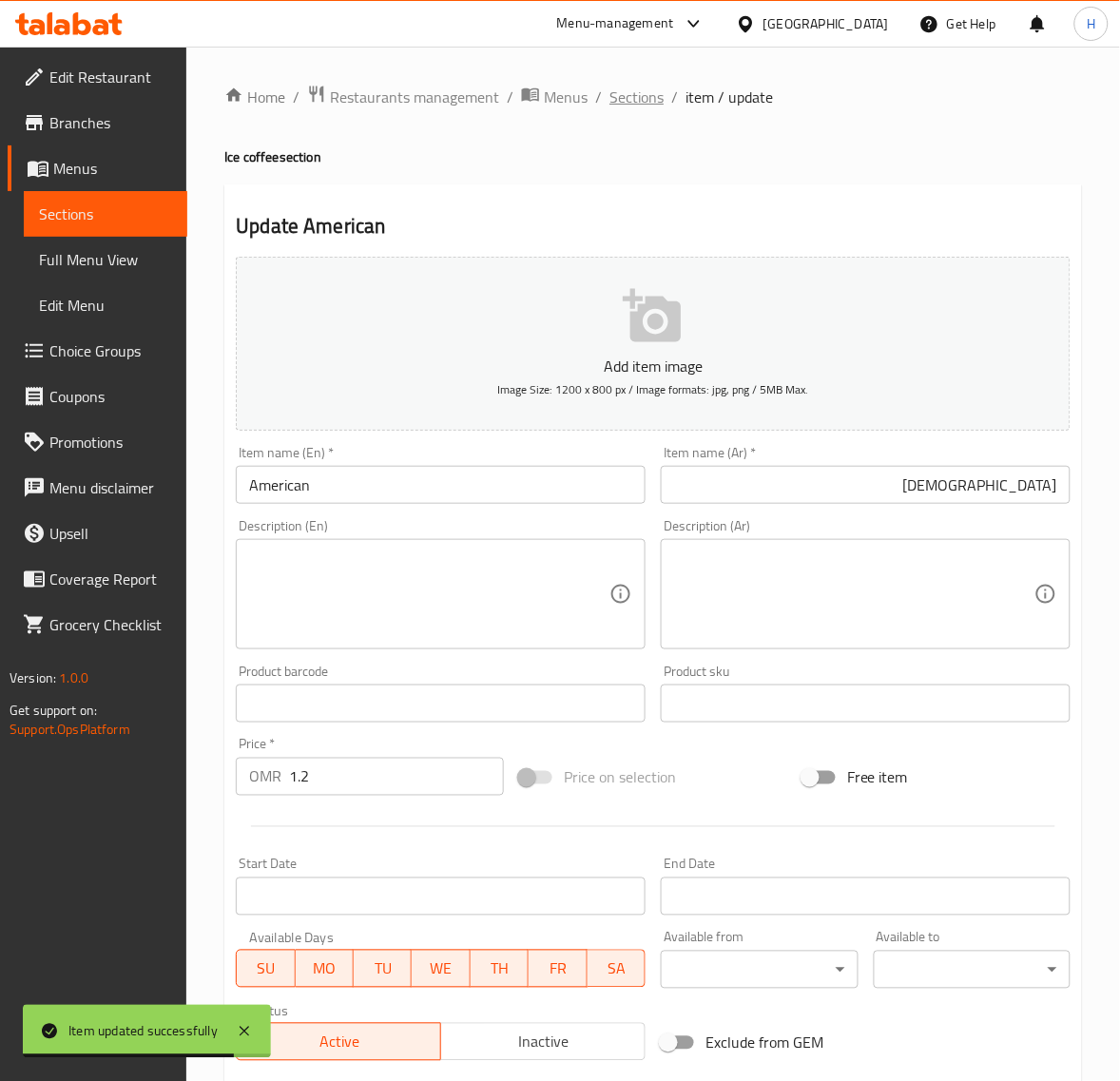
click at [620, 101] on span "Sections" at bounding box center [636, 97] width 54 height 23
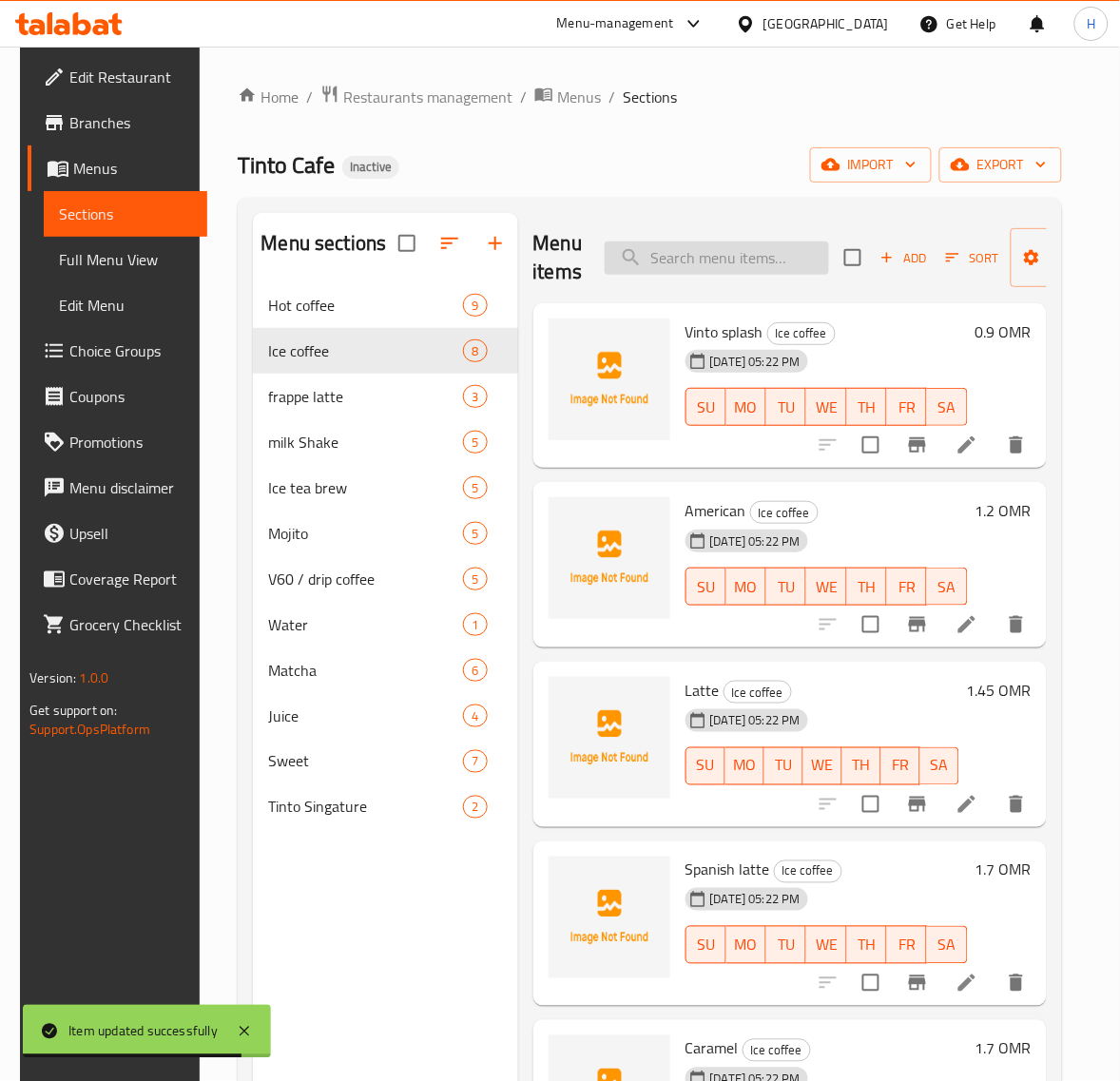
click at [711, 259] on input "search" at bounding box center [716, 258] width 224 height 34
paste input "Karkada, hibiscus"
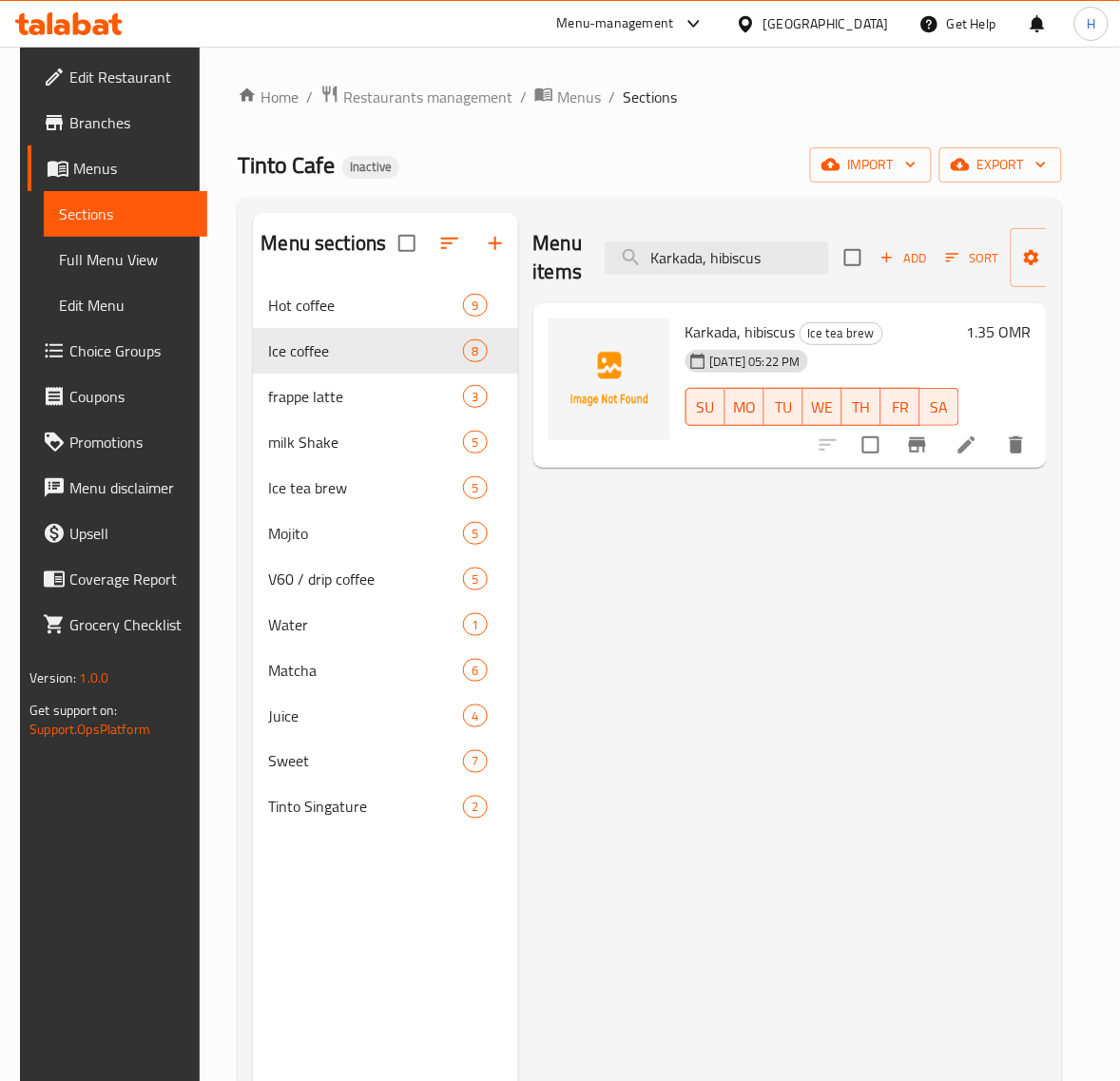
type input "Karkada, hibiscus"
click at [972, 448] on li at bounding box center [966, 446] width 53 height 35
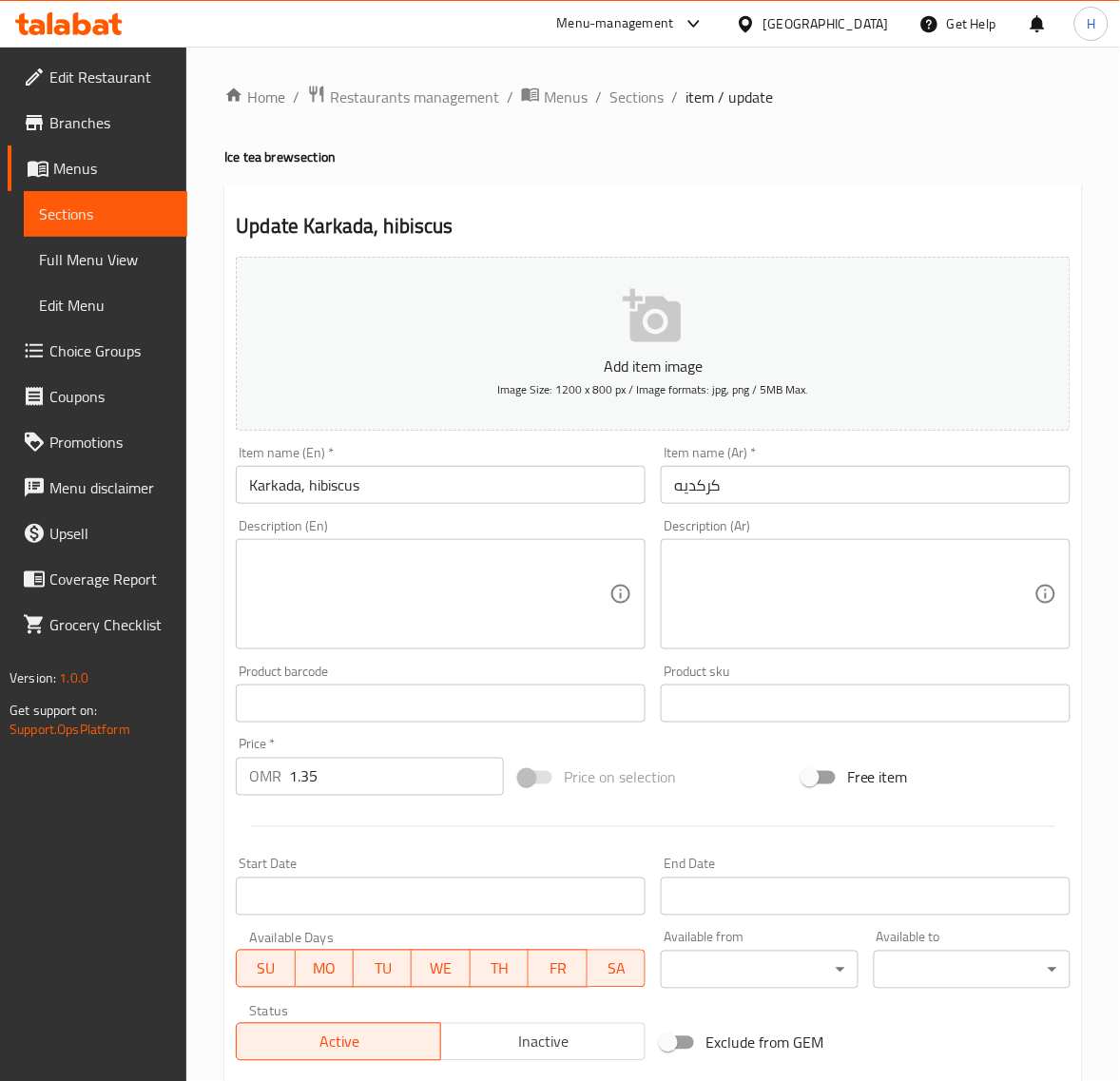
click at [501, 497] on input "Karkada, hibiscus" at bounding box center [441, 485] width 410 height 39
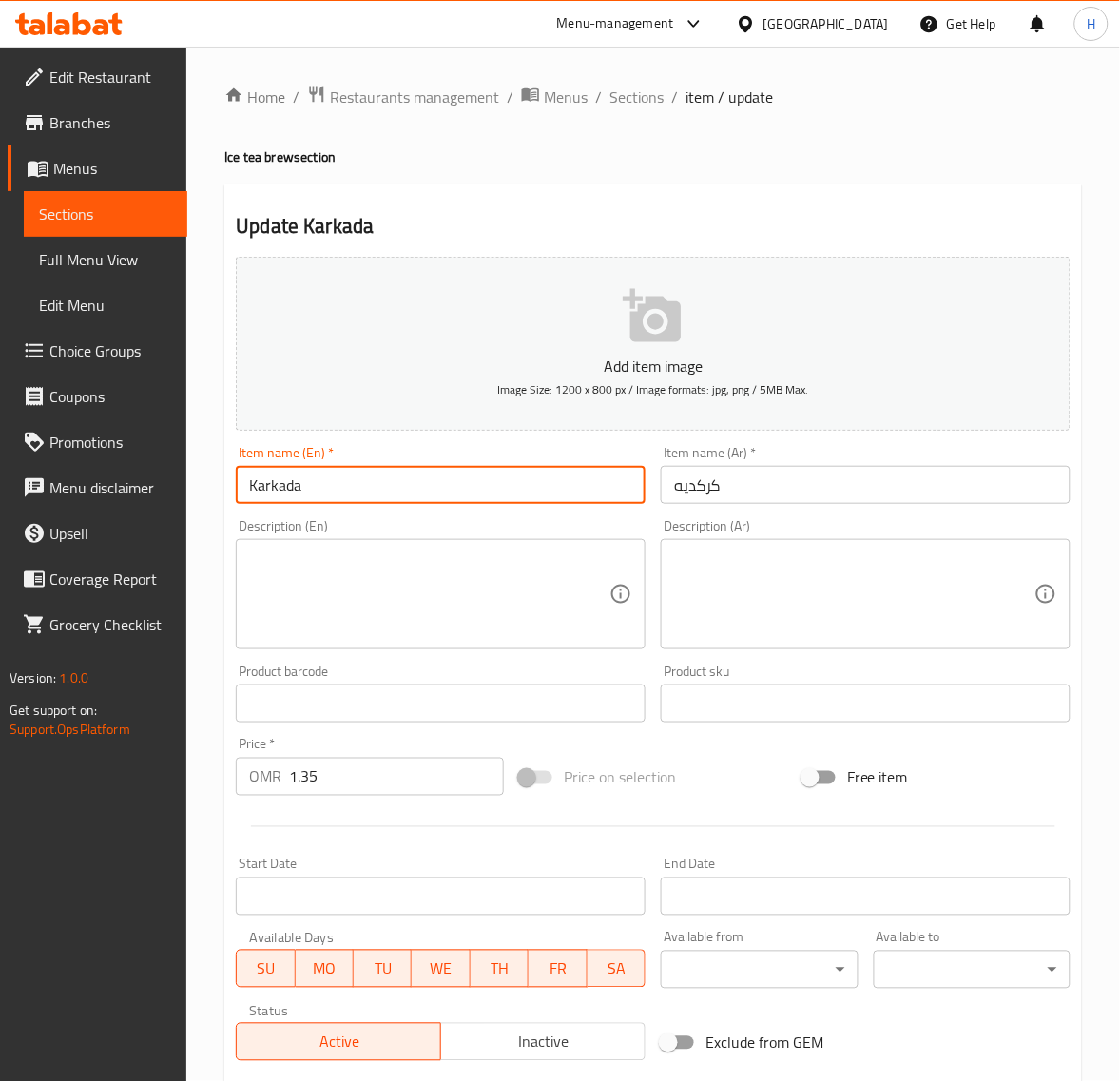
type input "Karkada"
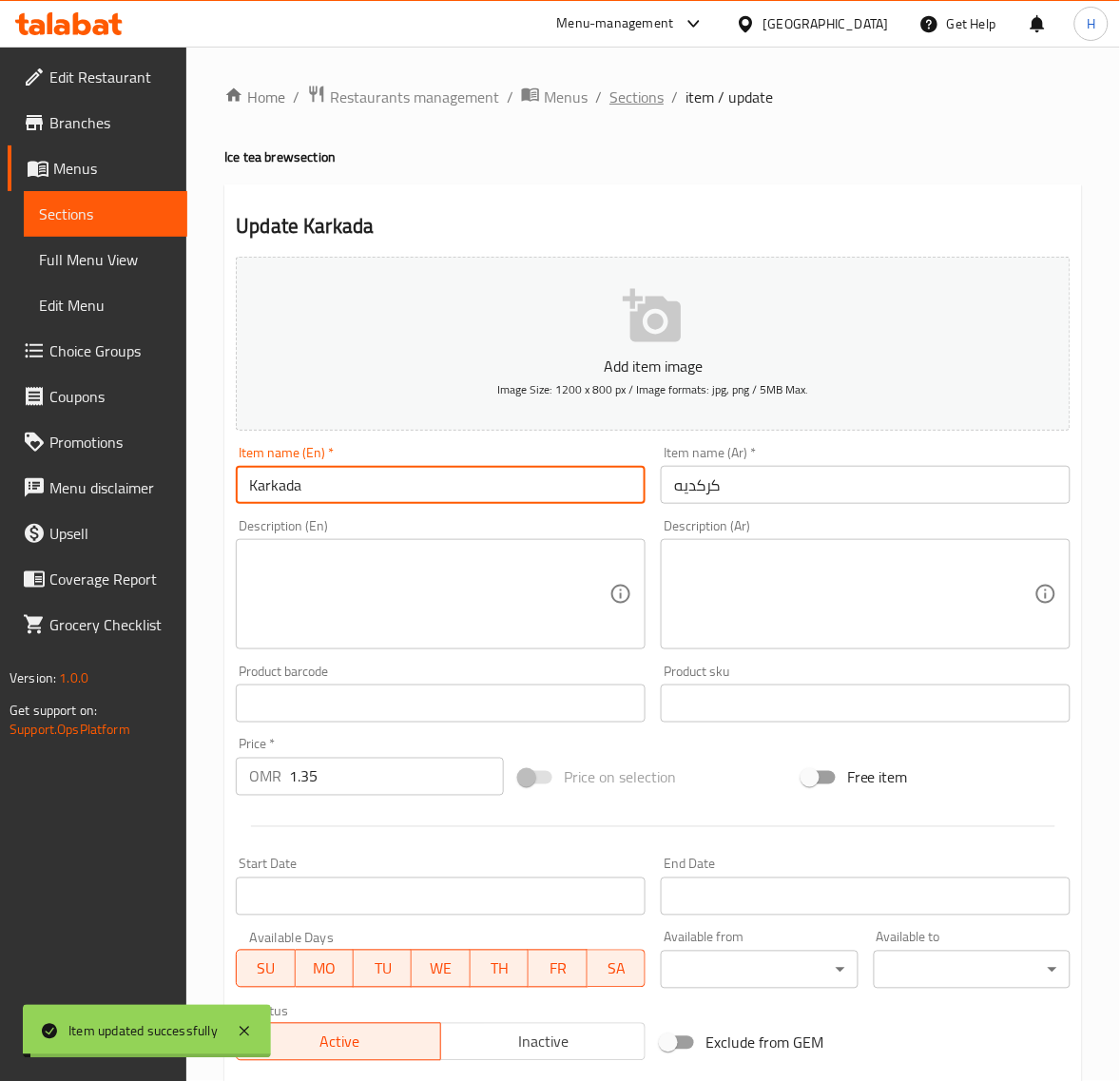
click at [618, 108] on span "Sections" at bounding box center [636, 97] width 54 height 23
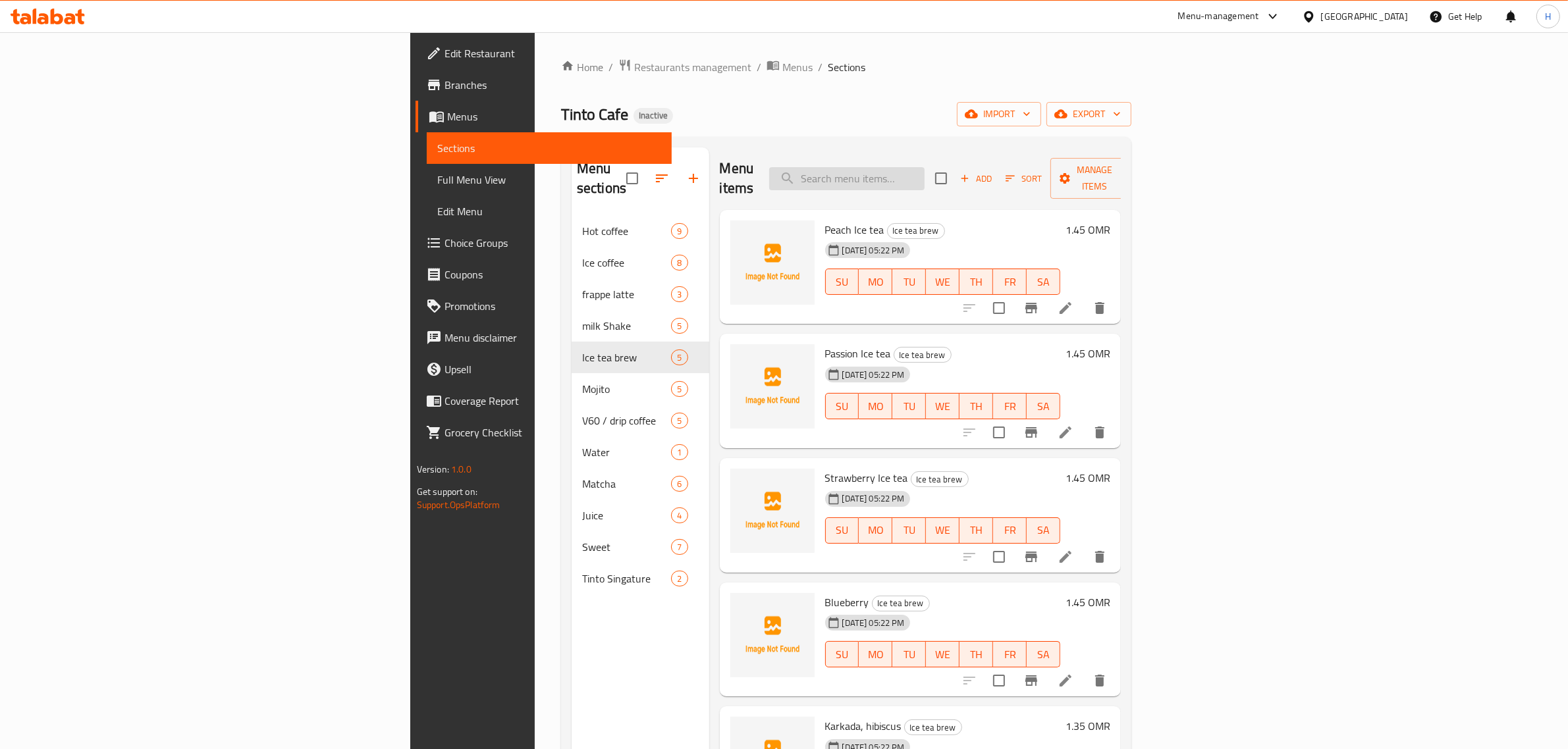
click at [788, 169] on input "search" at bounding box center [847, 179] width 155 height 23
paste input "Spanish latte"
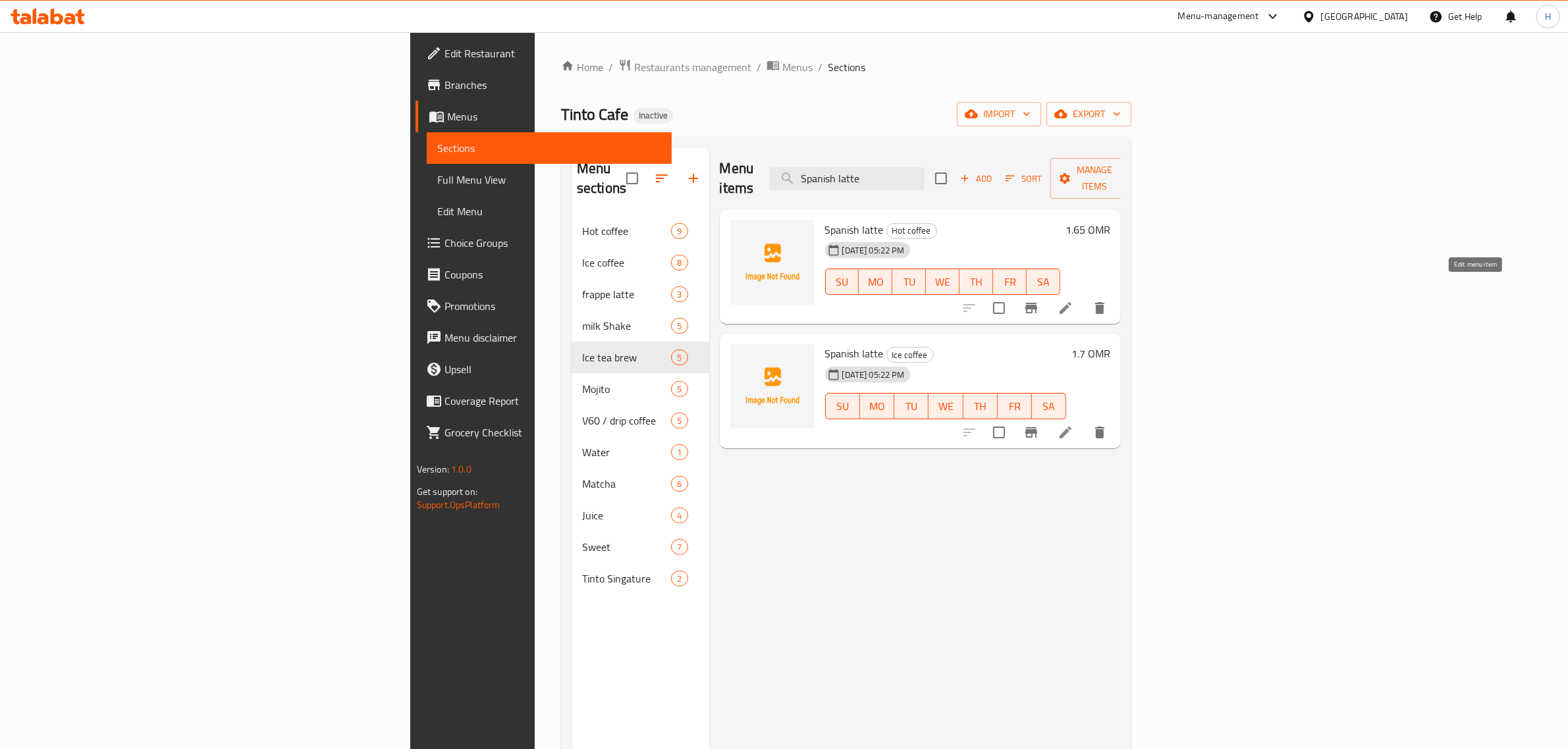
type input "Spanish latte"
click at [788, 301] on icon at bounding box center [1066, 309] width 16 height 16
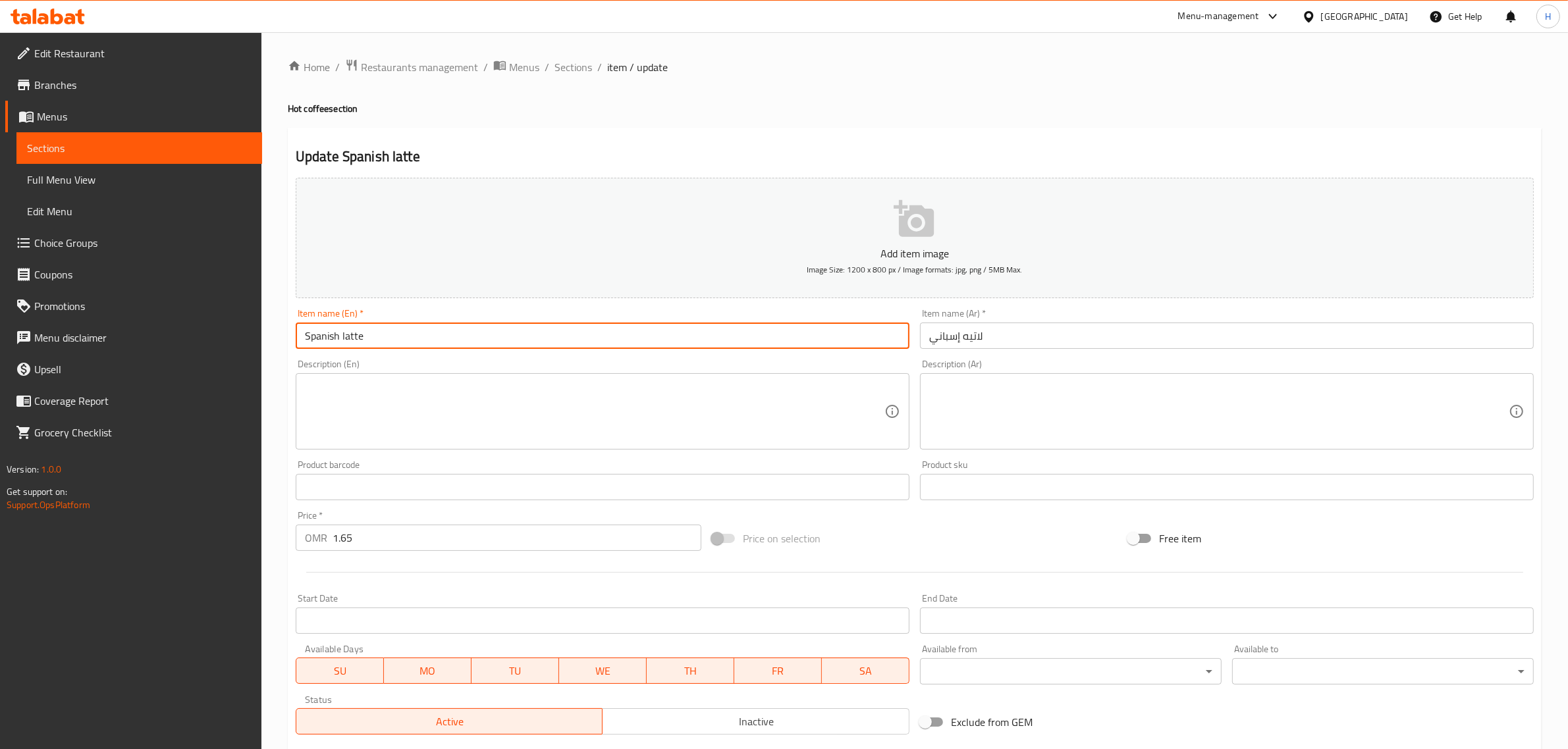
click at [407, 331] on input "Spanish latte" at bounding box center [603, 336] width 614 height 27
type input "hot Spanish latte"
click at [788, 333] on input "لاتيه إسباني" at bounding box center [1227, 336] width 614 height 27
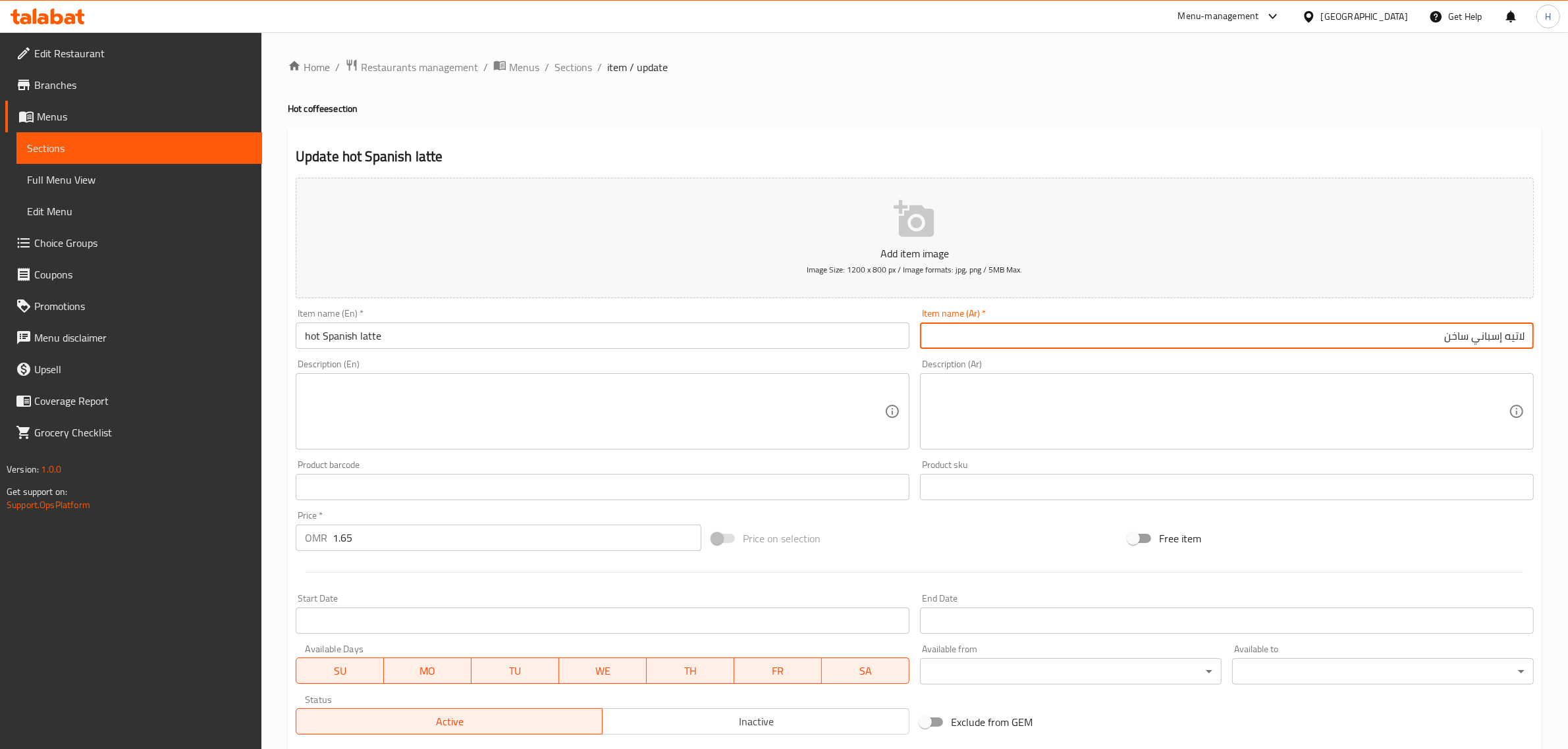
type input "لاتيه إسباني ساخن"
click at [581, 67] on span "Sections" at bounding box center [573, 67] width 37 height 16
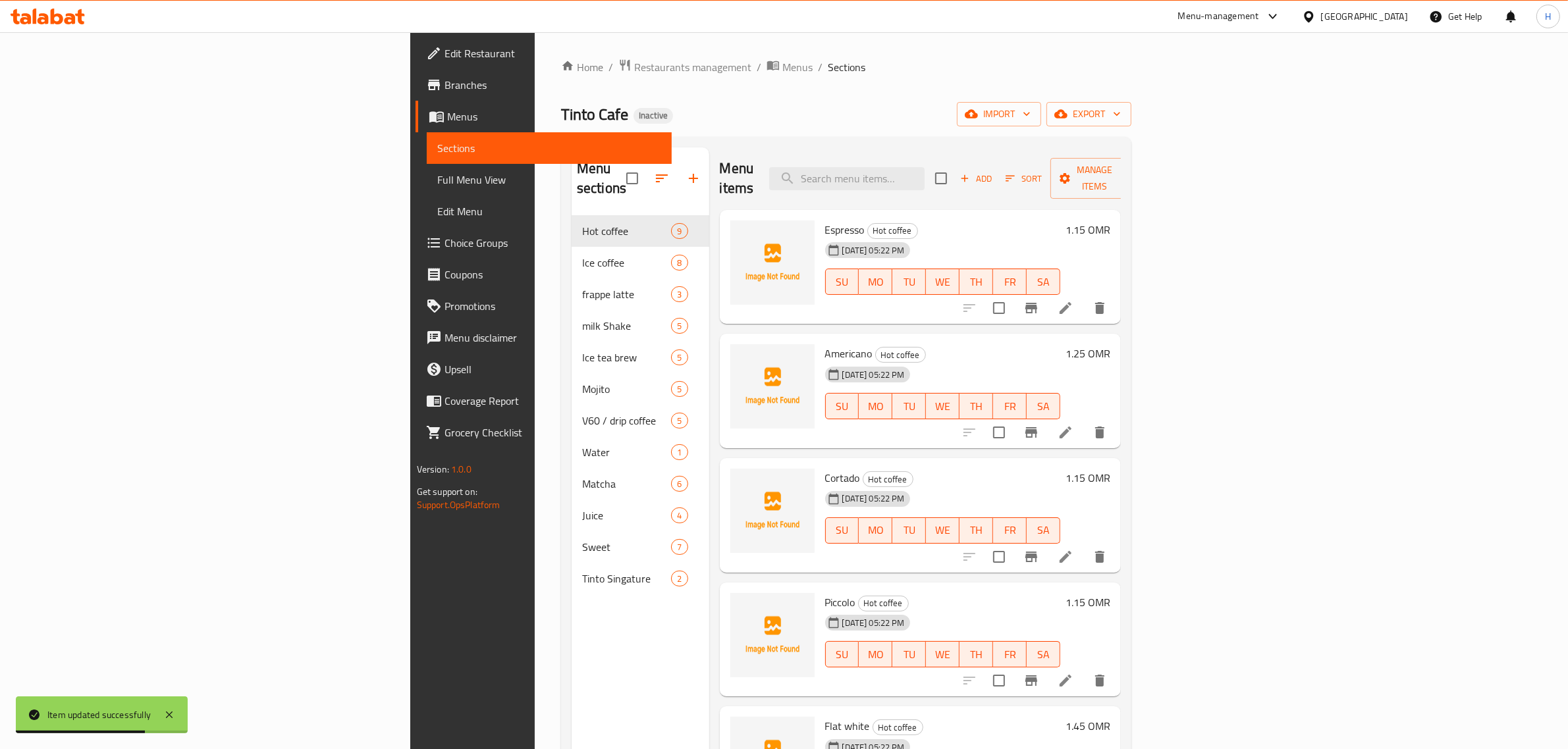
click at [437, 173] on span "Full Menu View" at bounding box center [549, 180] width 225 height 16
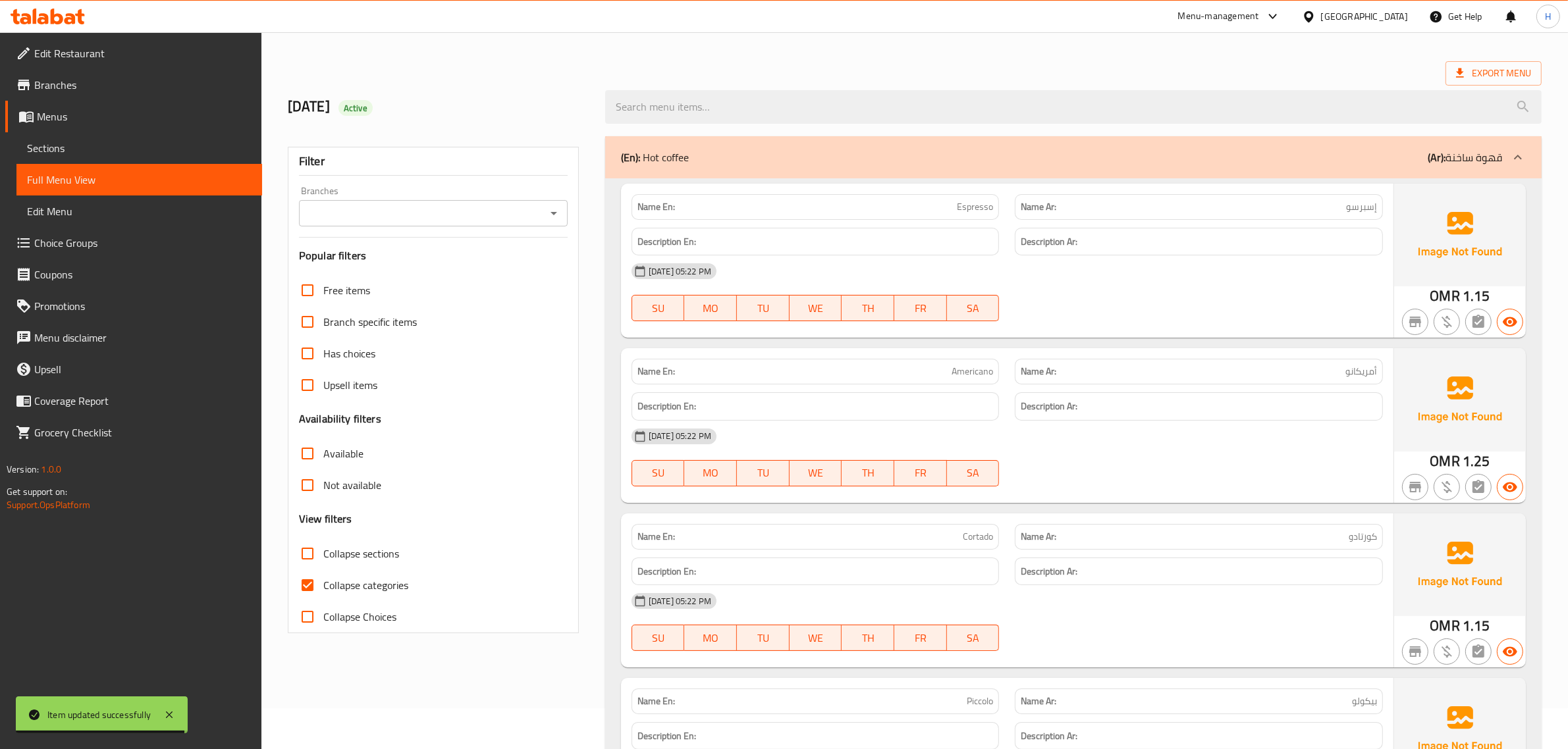
scroll to position [109, 0]
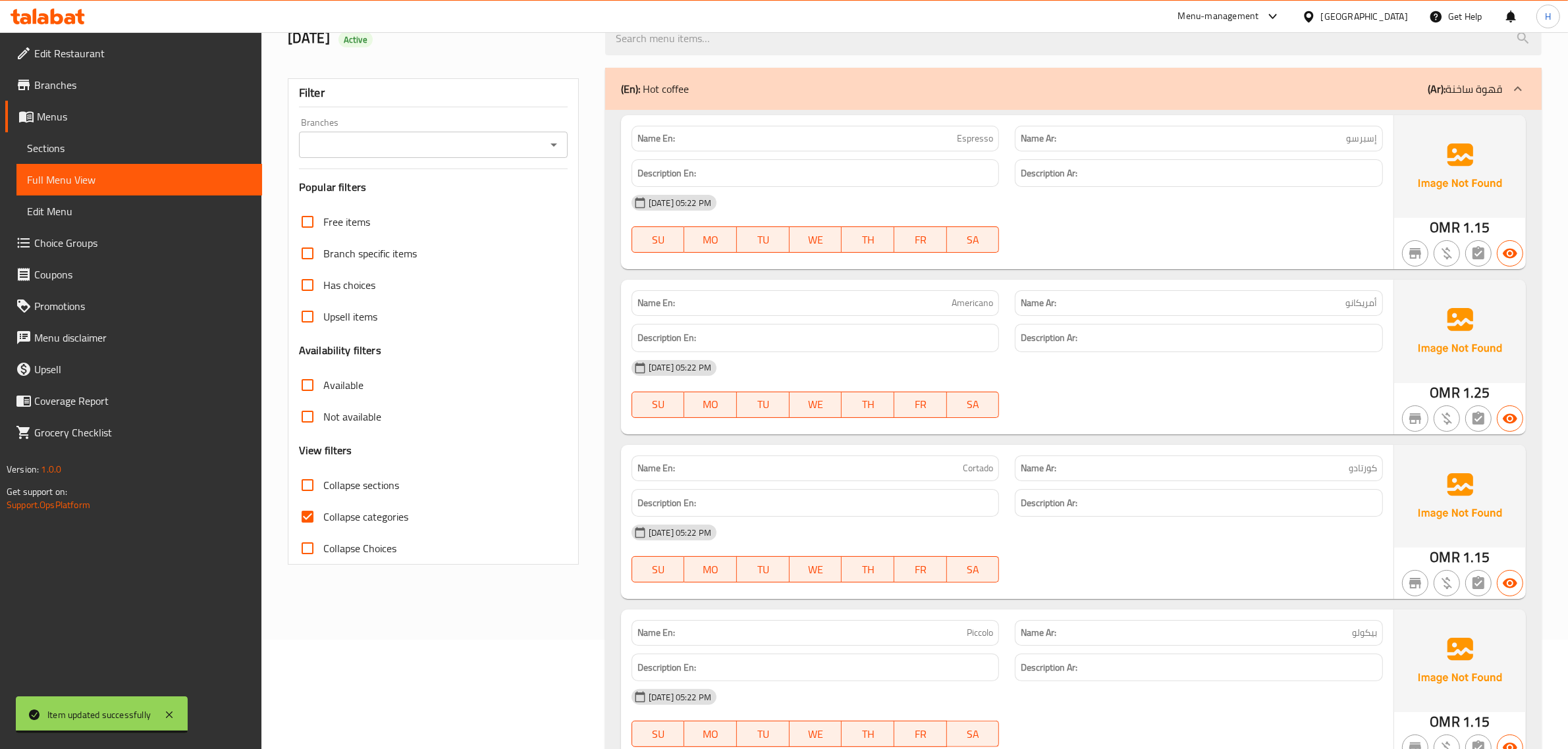
click at [343, 517] on span "Collapse categories" at bounding box center [365, 517] width 85 height 16
click at [323, 517] on input "Collapse categories" at bounding box center [307, 516] width 31 height 31
checkbox input "false"
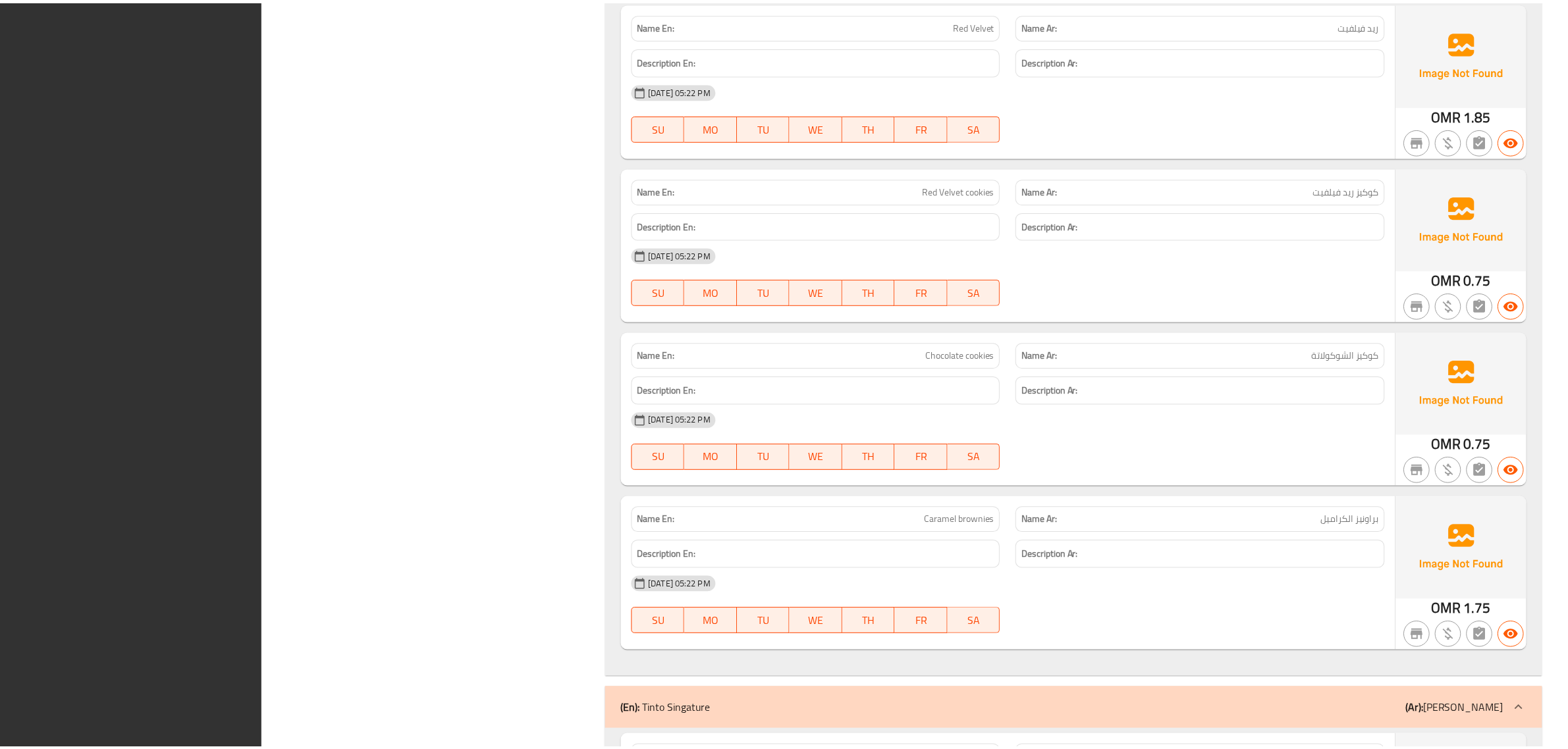
scroll to position [10219, 0]
